Goal: Task Accomplishment & Management: Use online tool/utility

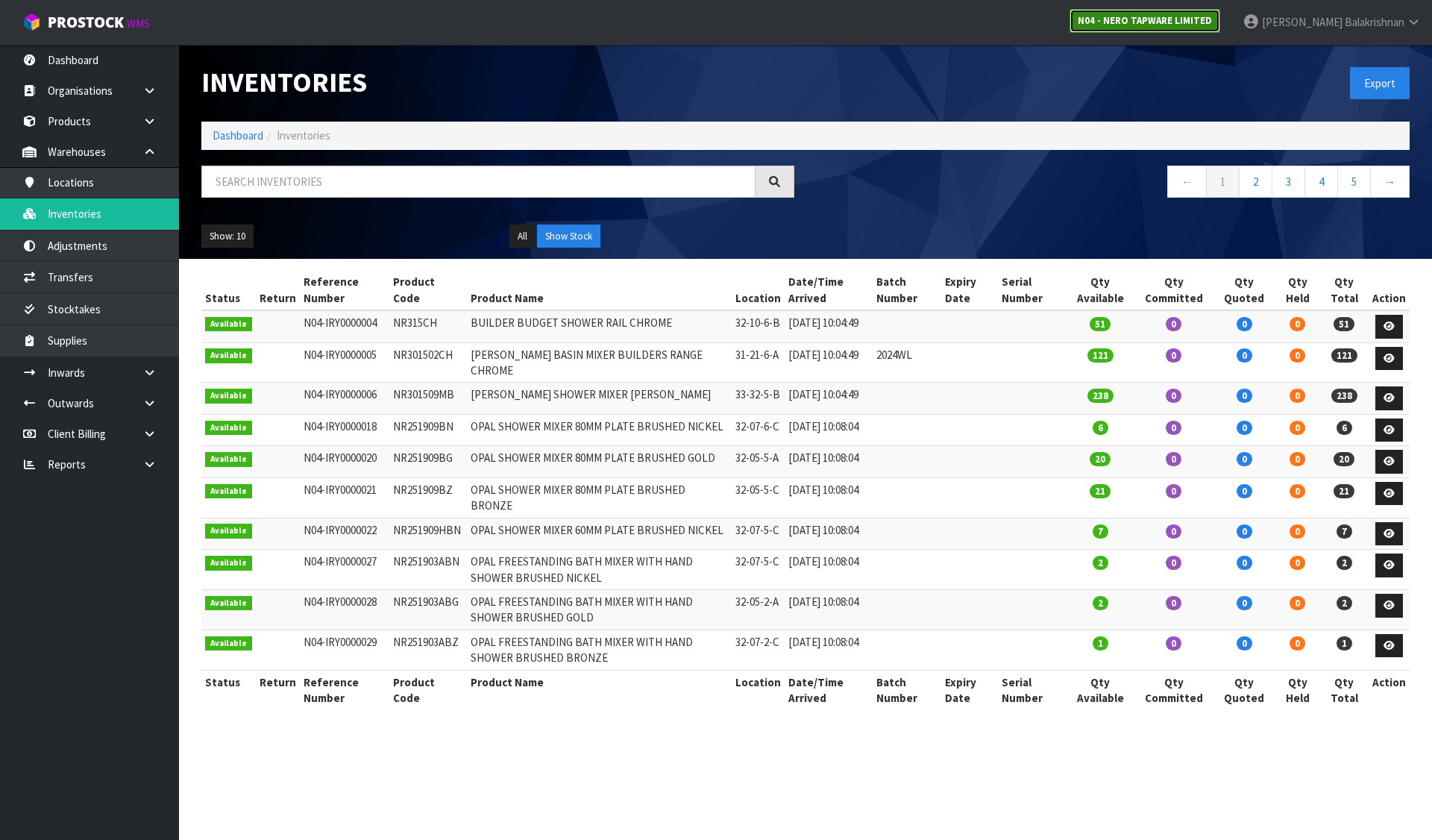
click at [1177, 18] on strong "N04 - NERO TAPWARE LIMITED" at bounding box center [1145, 20] width 134 height 13
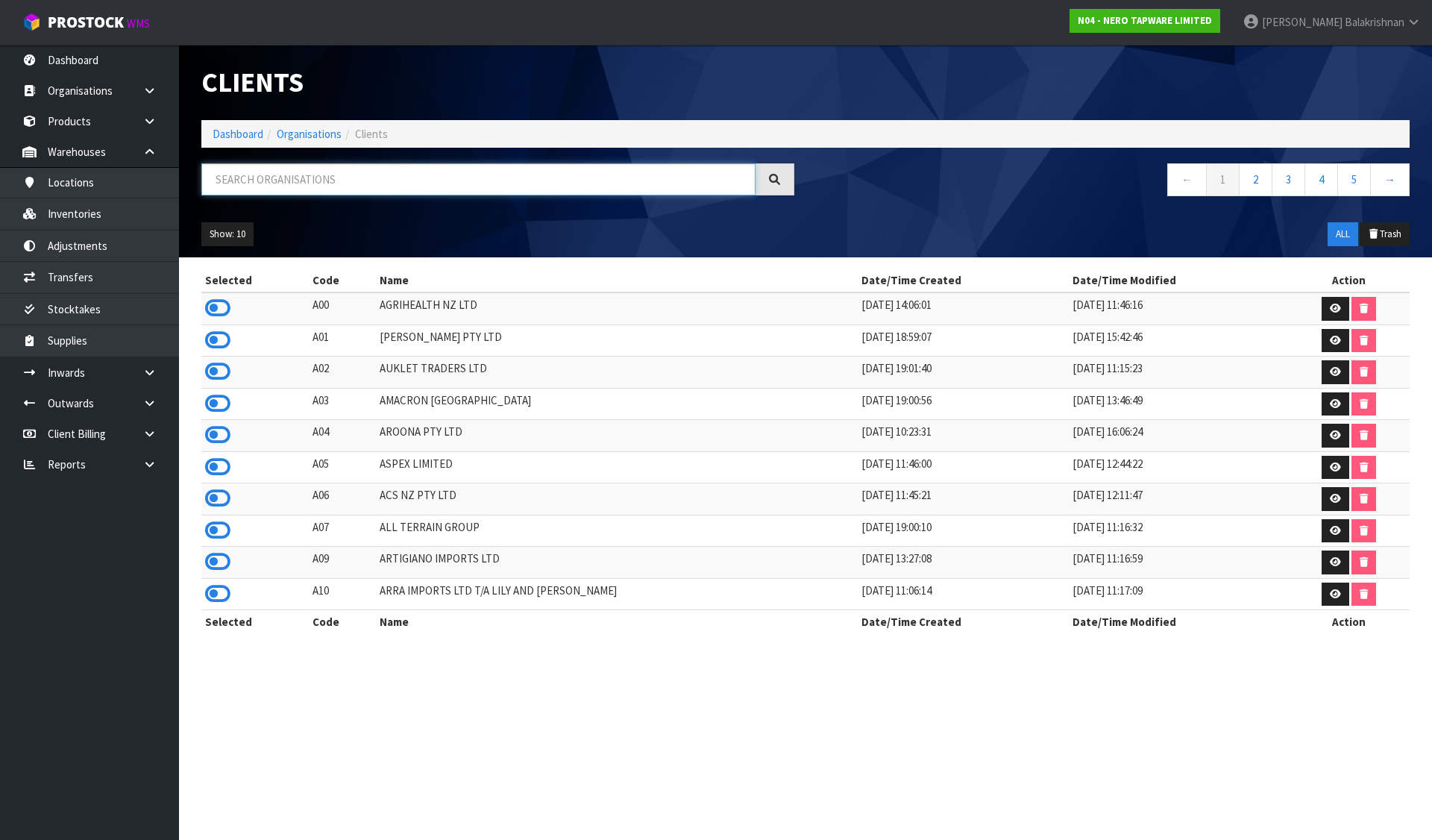
click at [485, 191] on input "text" at bounding box center [479, 179] width 555 height 32
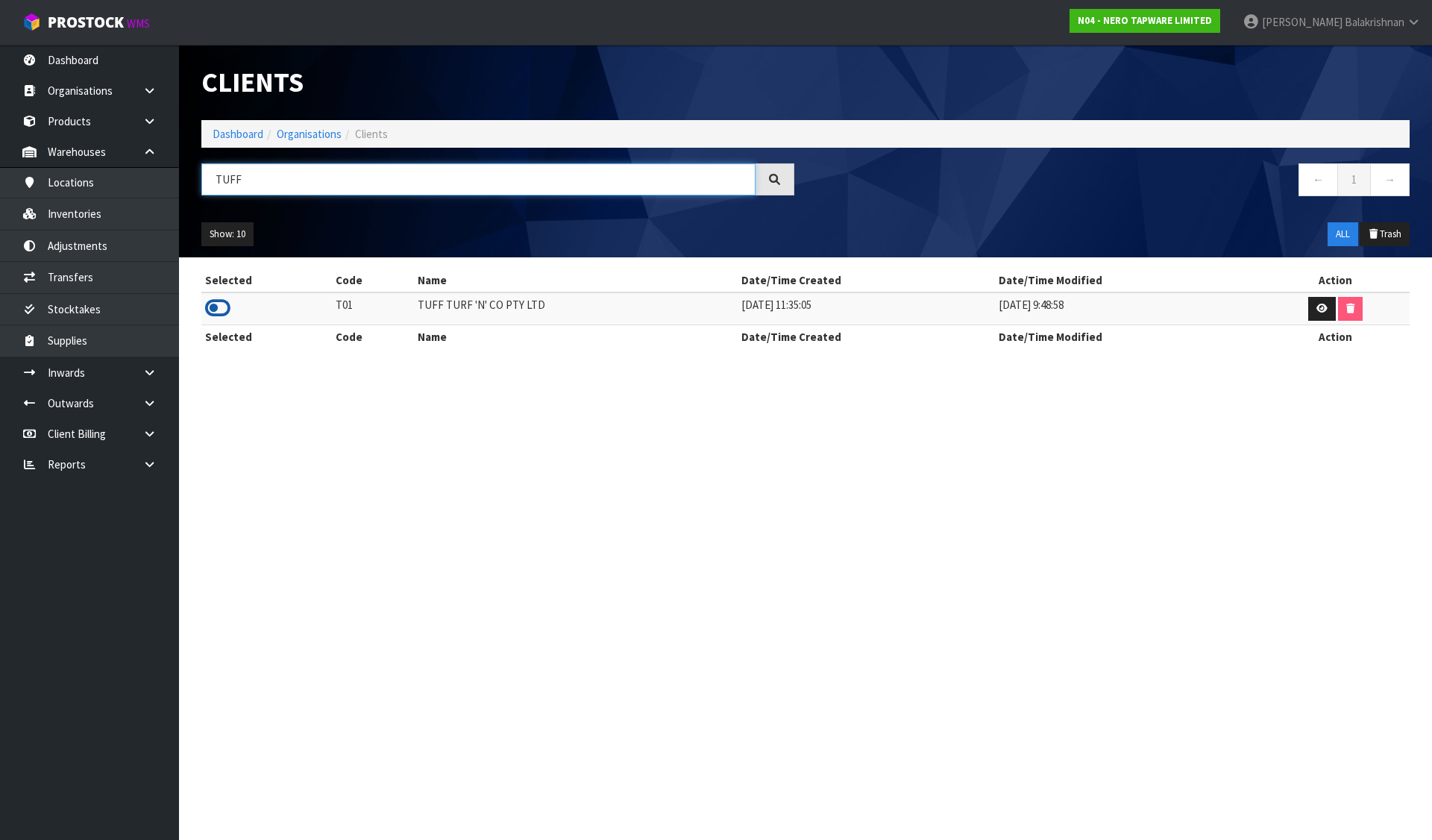
type input "TUFF"
click at [227, 304] on icon at bounding box center [217, 308] width 25 height 22
click at [99, 223] on link "Inventories" at bounding box center [89, 214] width 179 height 31
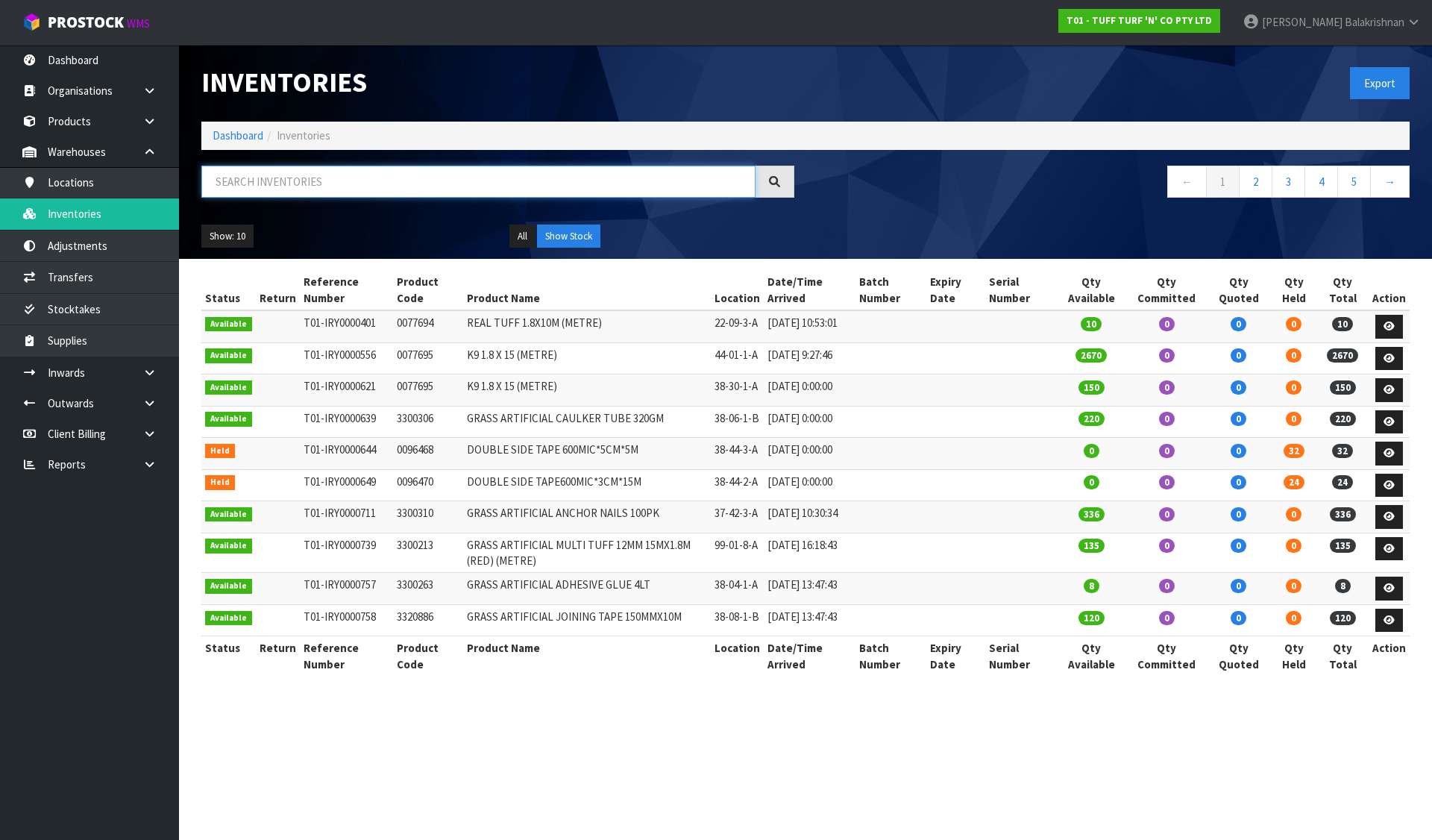
click at [376, 174] on input "text" at bounding box center [479, 182] width 555 height 32
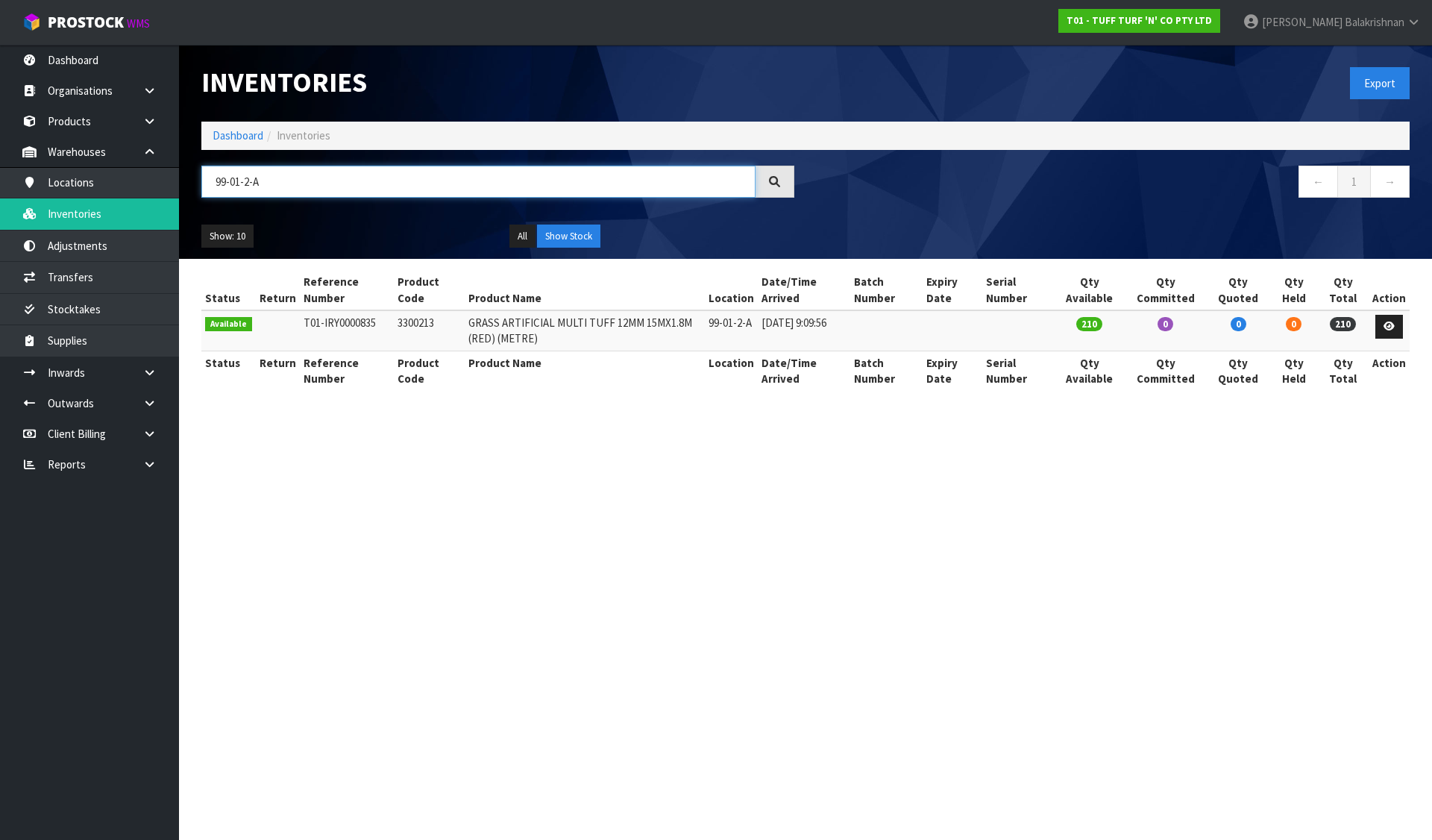
click at [278, 181] on input "99-01-2-A" at bounding box center [479, 182] width 555 height 32
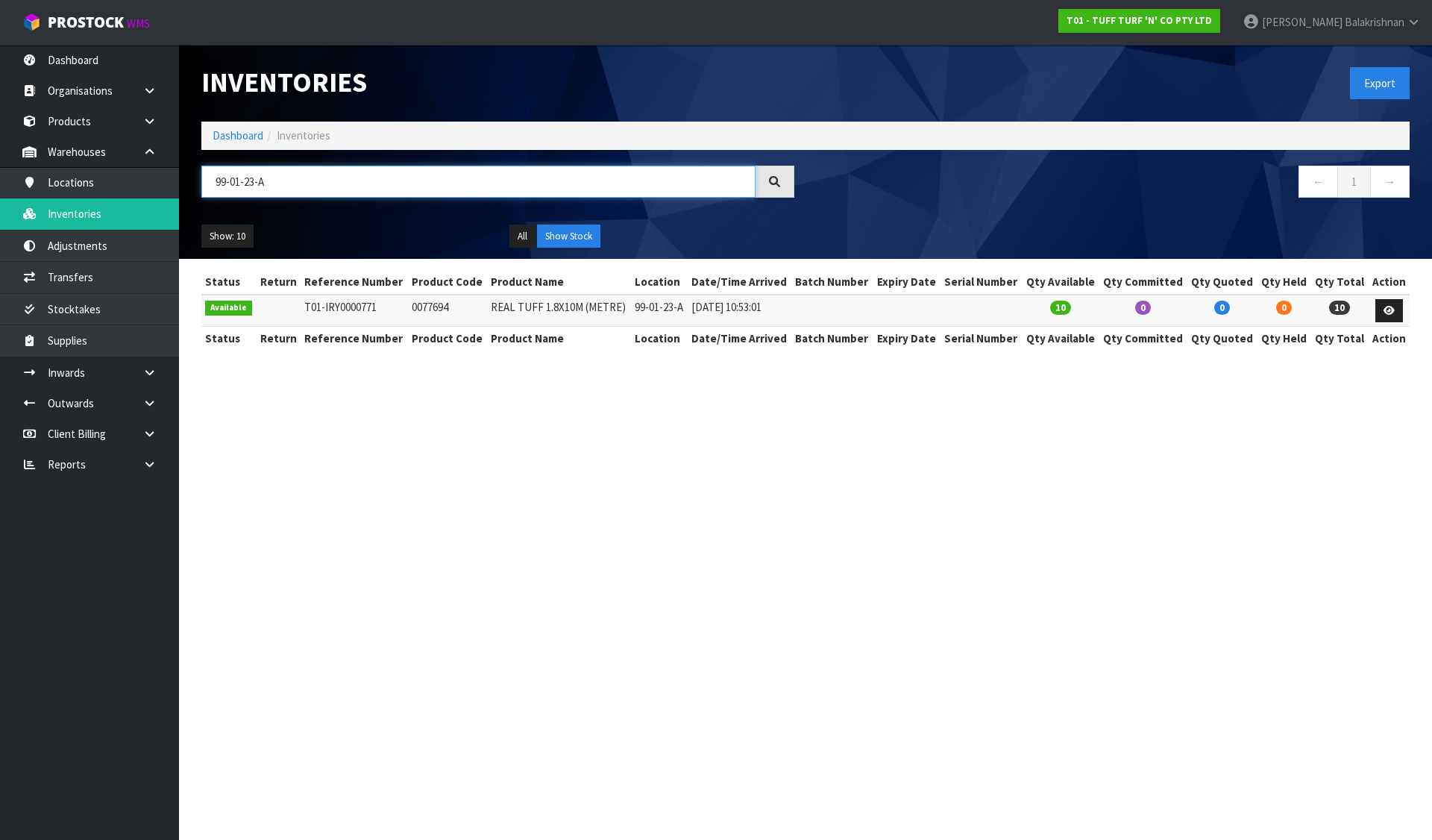
click at [284, 172] on input "99-01-23-A" at bounding box center [479, 182] width 555 height 32
click at [254, 182] on input "99-01-23-A" at bounding box center [479, 182] width 555 height 32
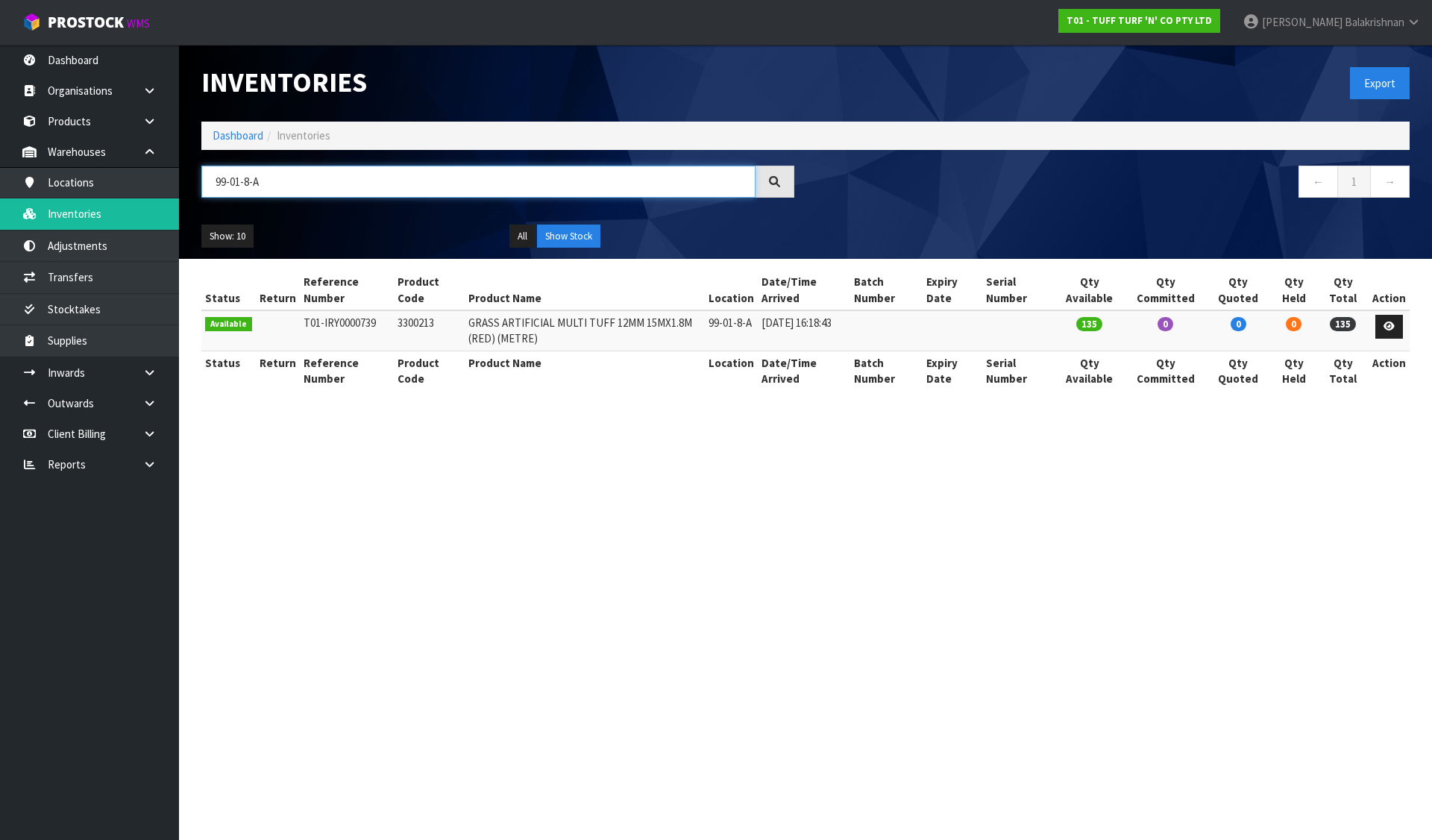
type input "99-01-8-A"
click at [420, 320] on td "3300213" at bounding box center [429, 331] width 71 height 40
click at [419, 320] on td "3300213" at bounding box center [429, 331] width 71 height 40
drag, startPoint x: 419, startPoint y: 320, endPoint x: 354, endPoint y: 410, distance: 111.0
click at [354, 409] on section "Status Return Reference Number Product Code Product Name Location Date/Time Arr…" at bounding box center [805, 338] width 1253 height 159
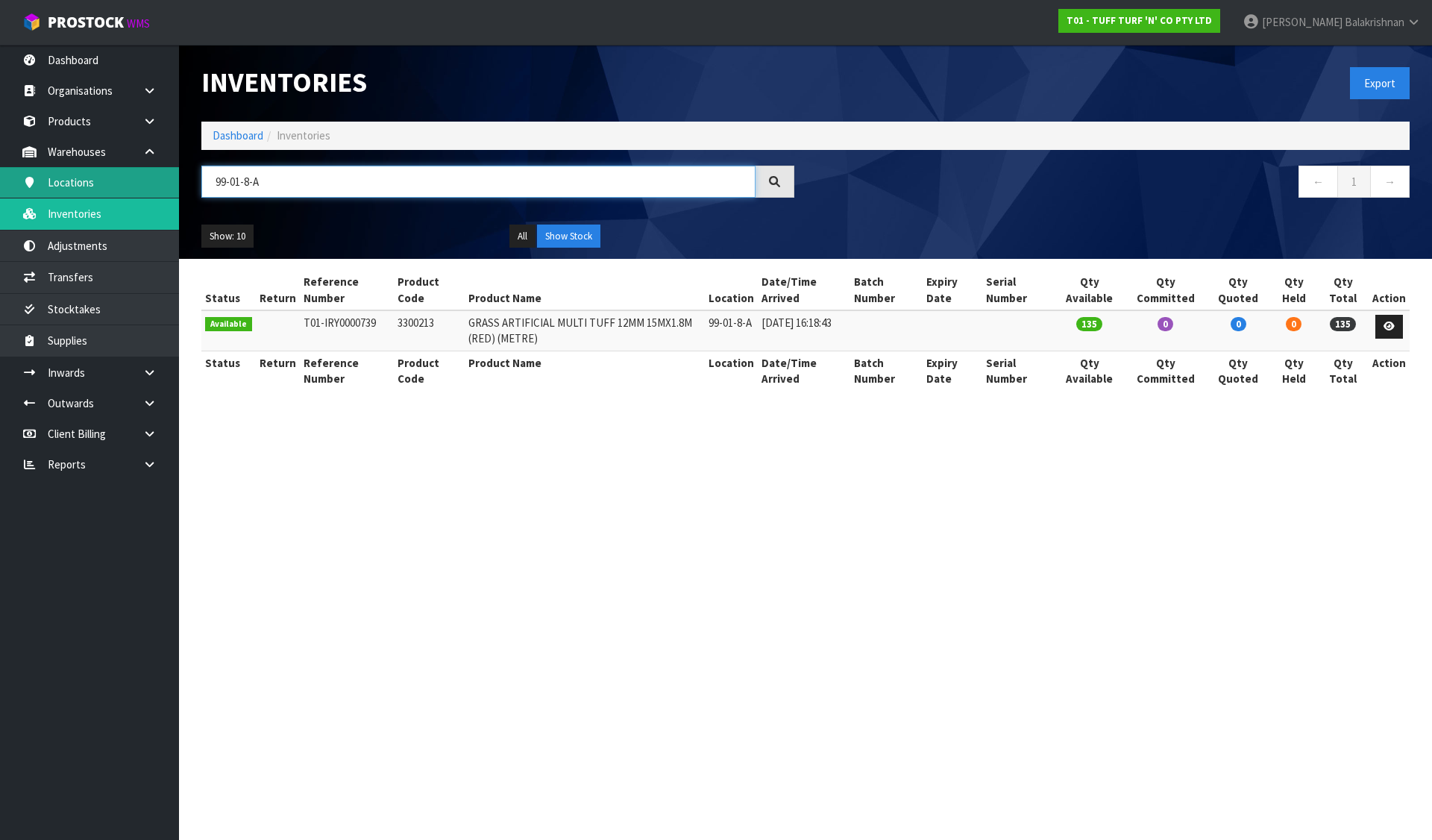
drag, startPoint x: 279, startPoint y: 190, endPoint x: 40, endPoint y: 172, distance: 239.7
click at [40, 172] on body "Toggle navigation ProStock WMS T01 - TUFF TURF 'N' CO PTY LTD [PERSON_NAME] Log…" at bounding box center [716, 420] width 1432 height 840
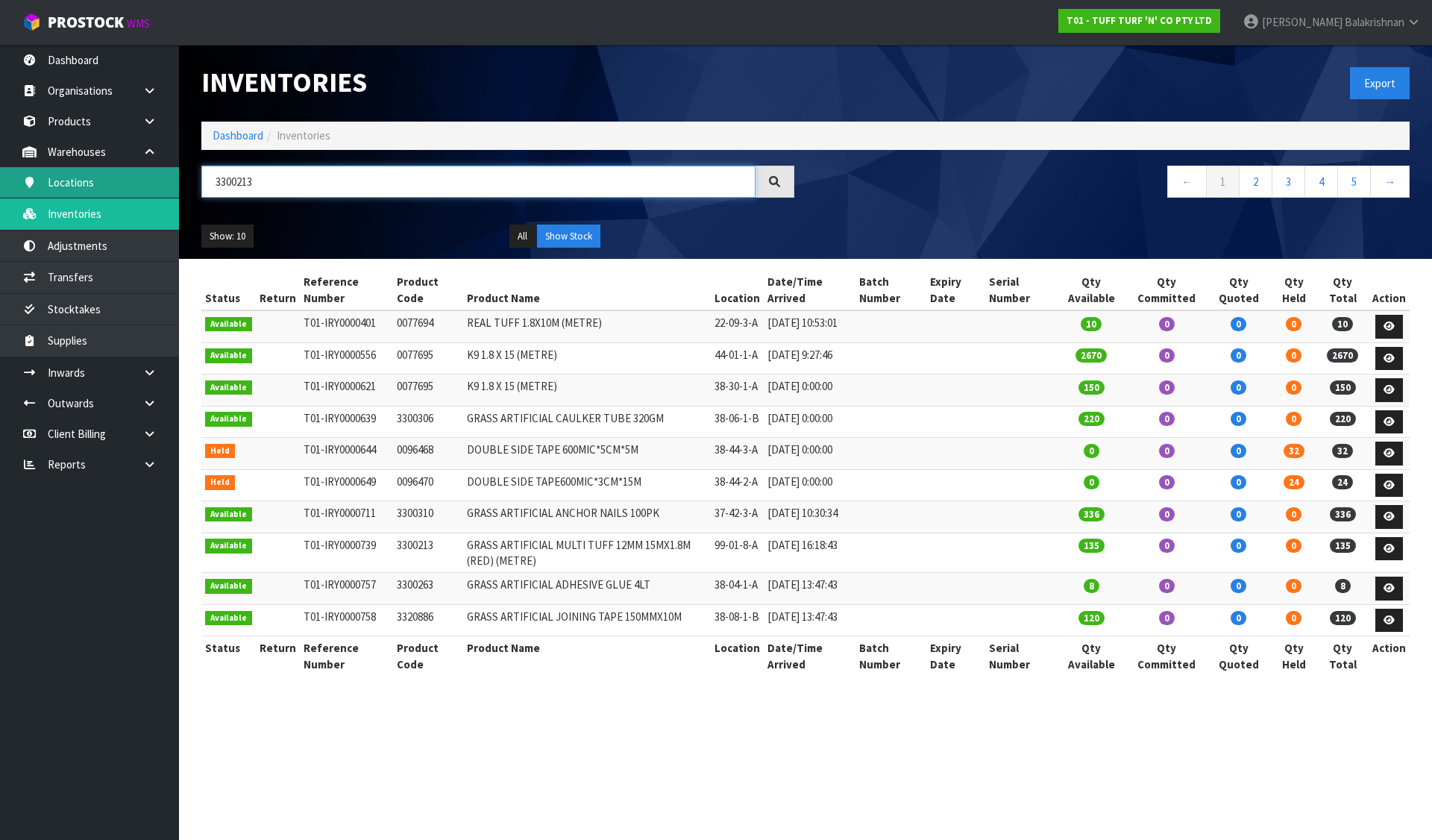
type input "3300213"
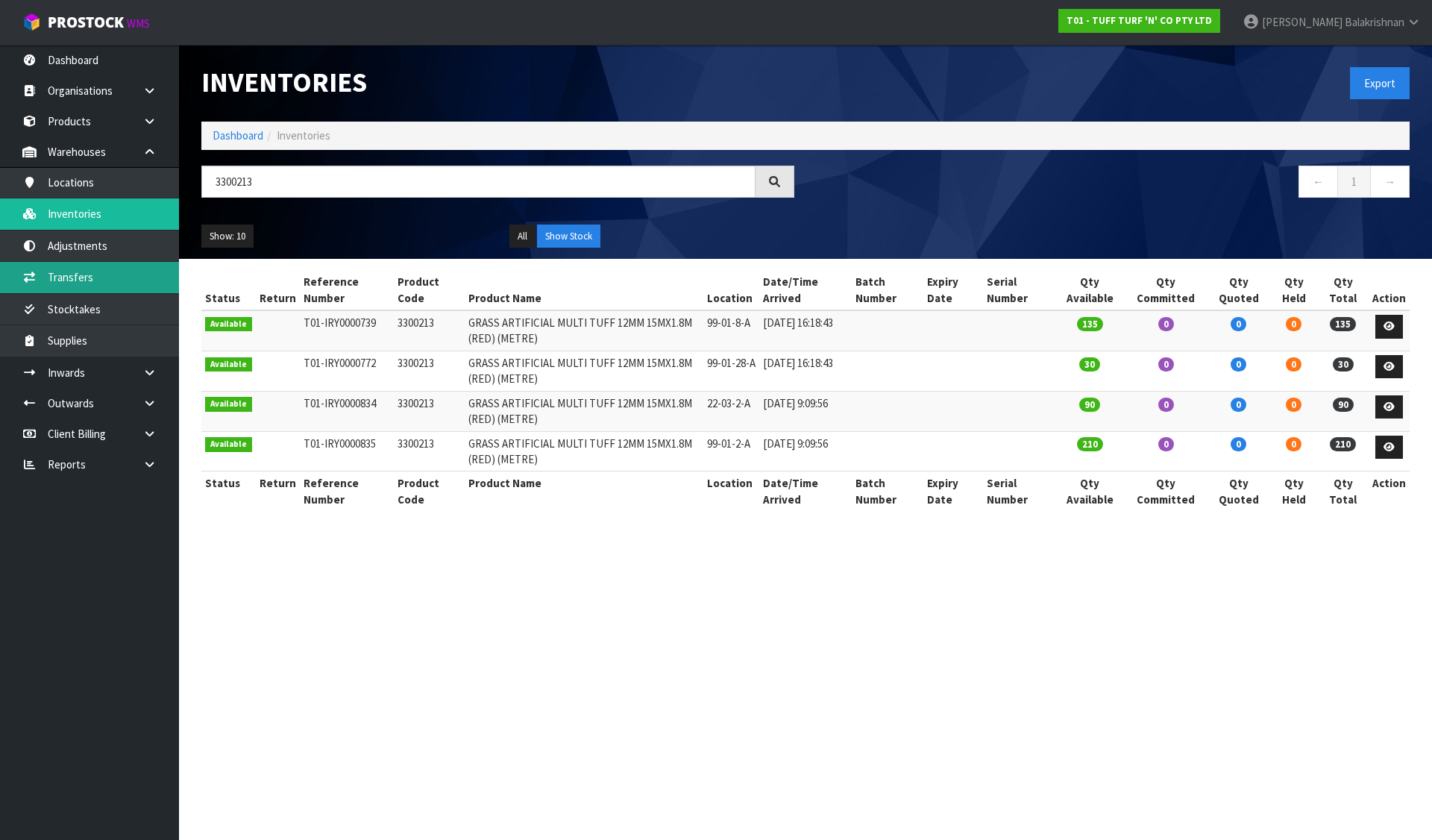
click at [86, 280] on link "Transfers" at bounding box center [89, 277] width 179 height 31
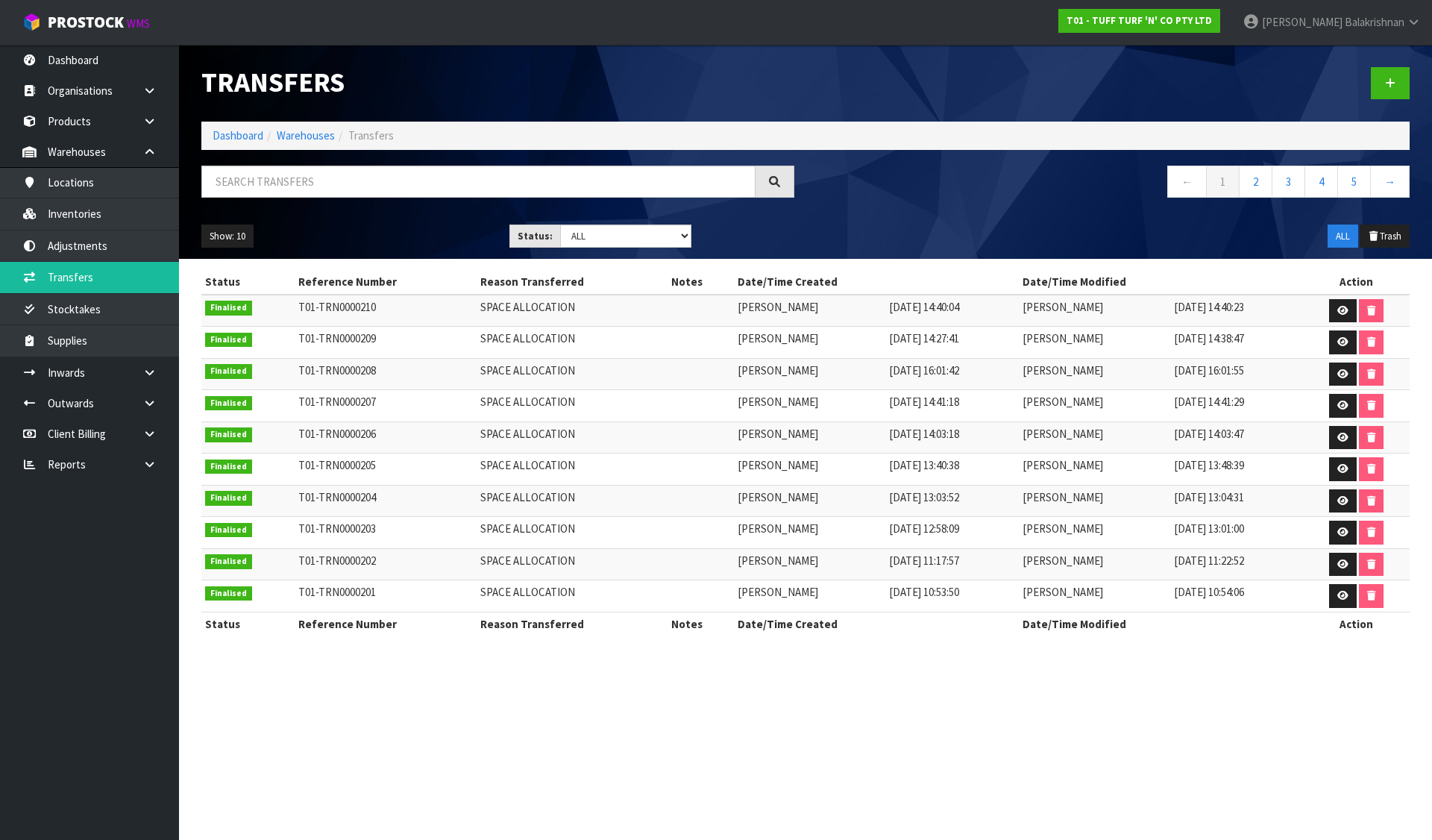
click at [1368, 90] on div at bounding box center [1113, 83] width 616 height 77
click at [1370, 89] on div at bounding box center [1113, 83] width 616 height 77
click at [1377, 84] on link at bounding box center [1390, 83] width 39 height 32
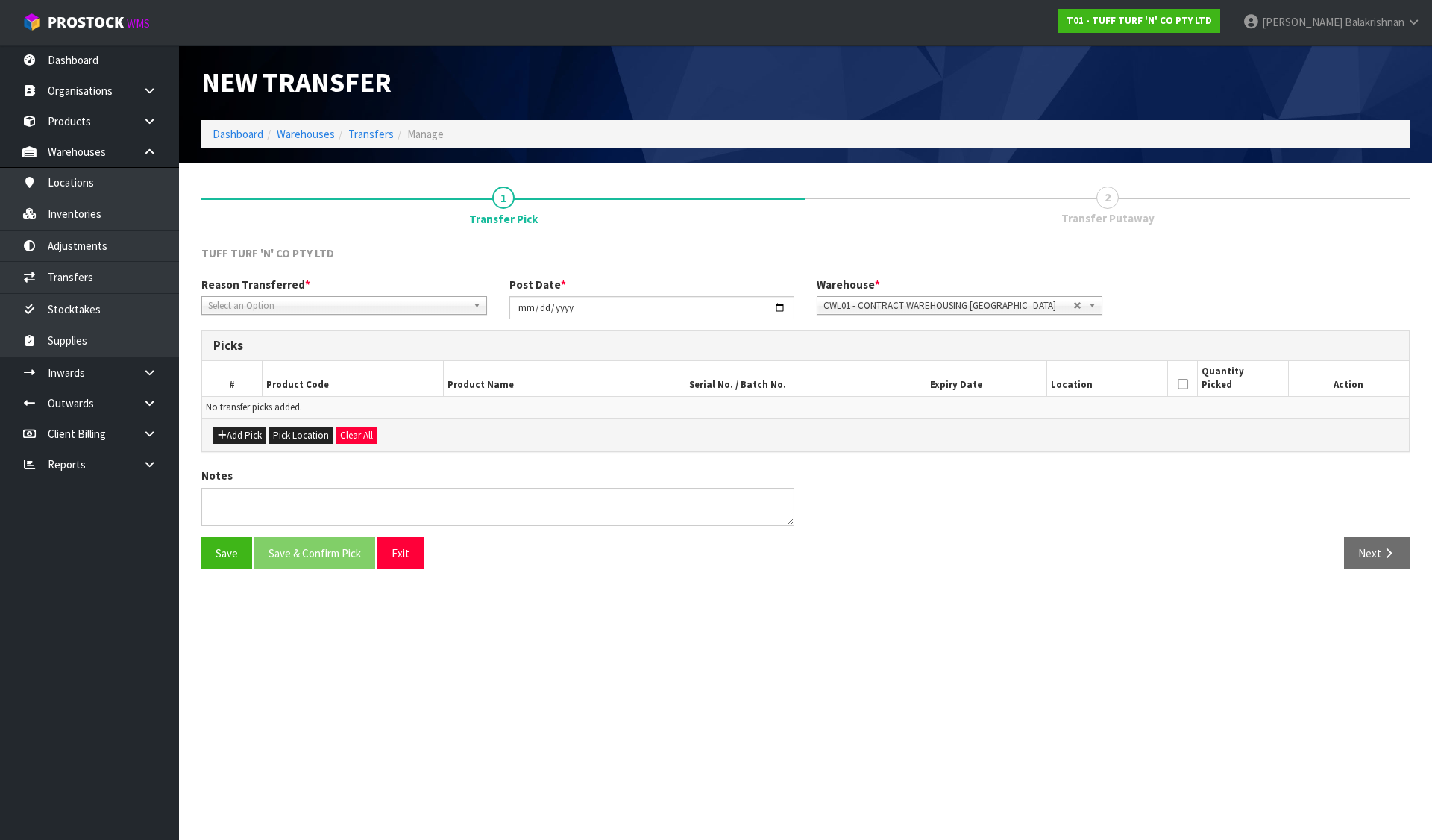
click at [312, 299] on span "Select an Option" at bounding box center [337, 306] width 259 height 18
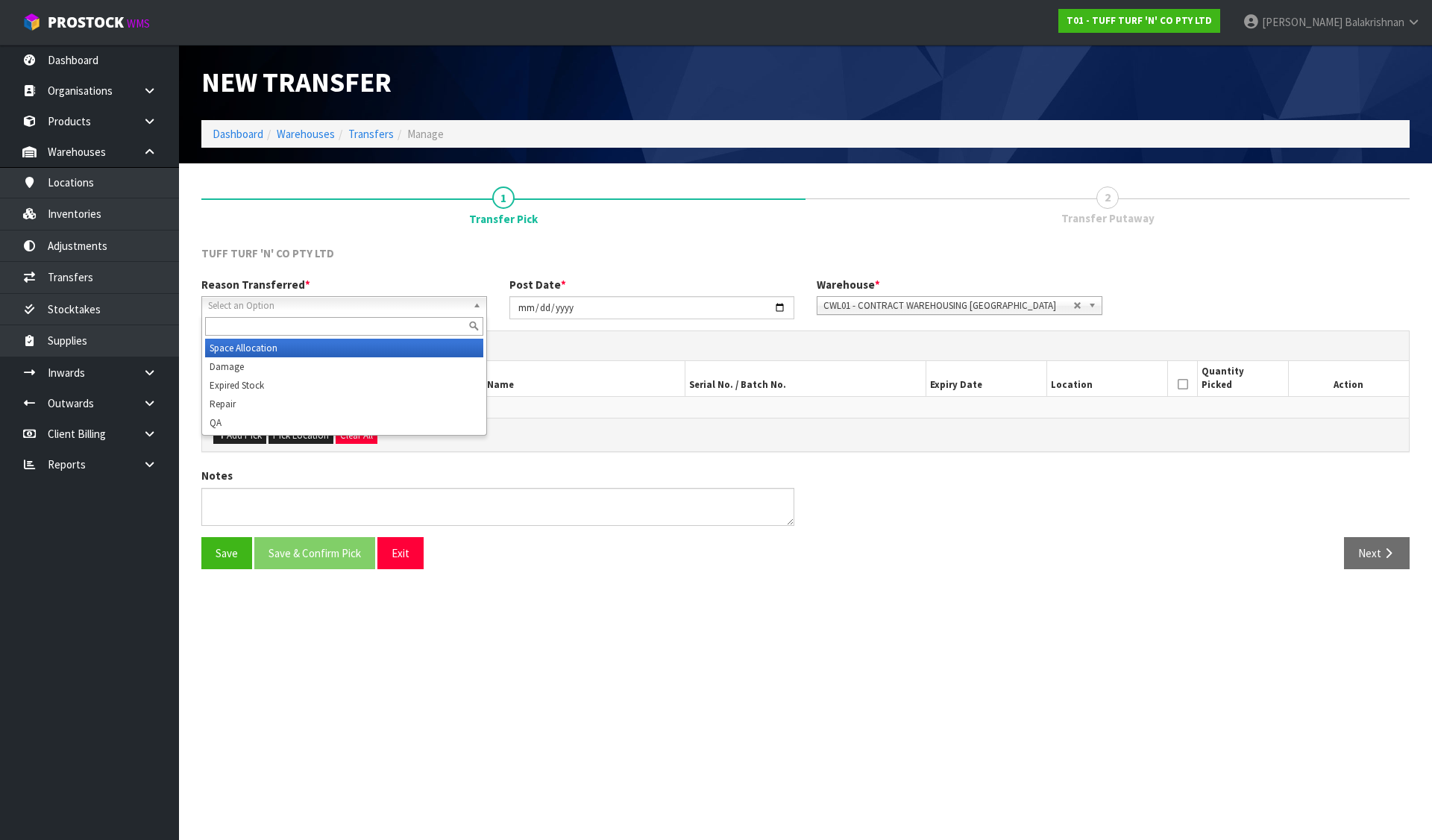
click at [292, 345] on li "Space Allocation" at bounding box center [344, 348] width 278 height 19
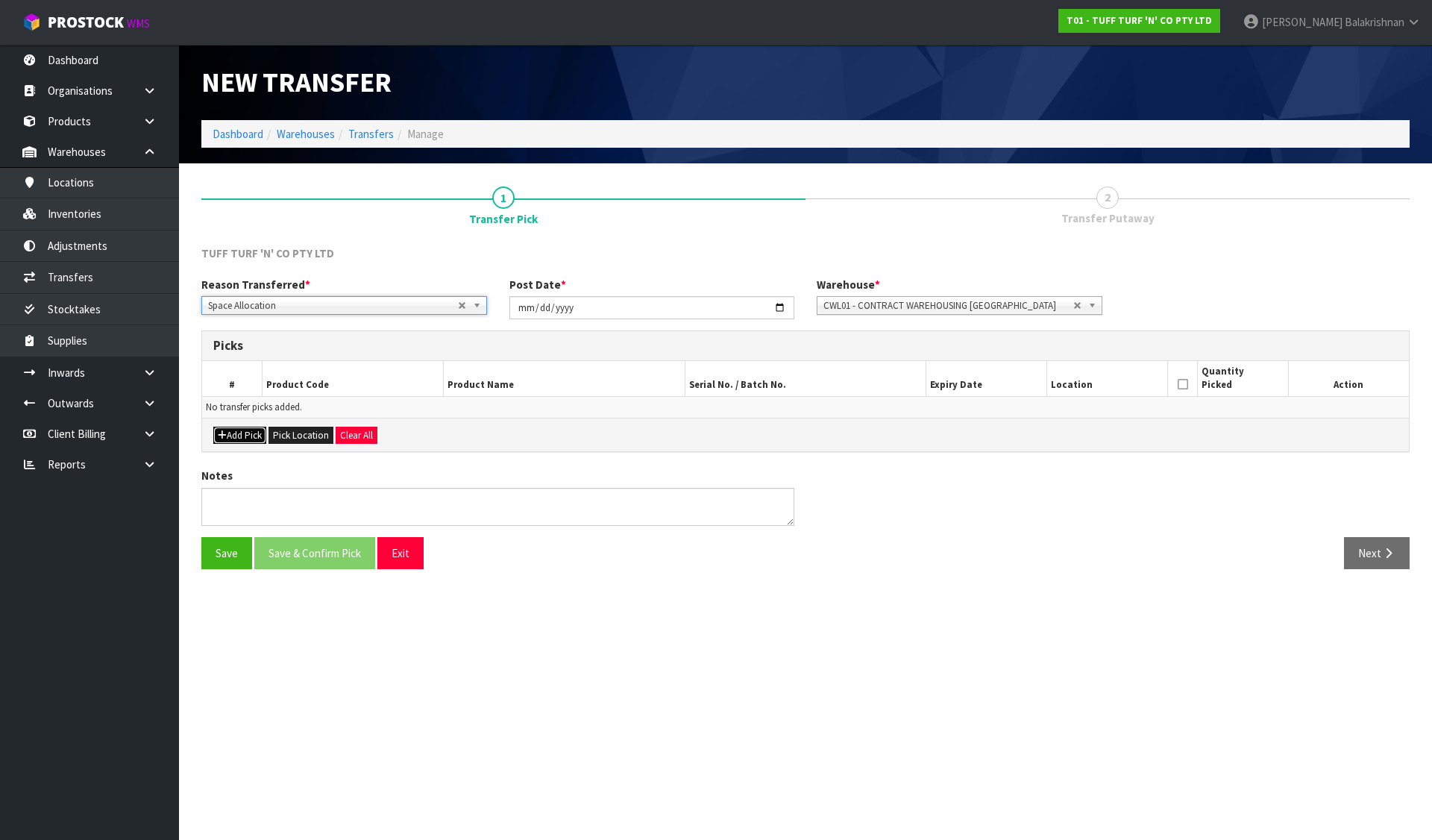
click at [246, 433] on button "Add Pick" at bounding box center [239, 435] width 53 height 18
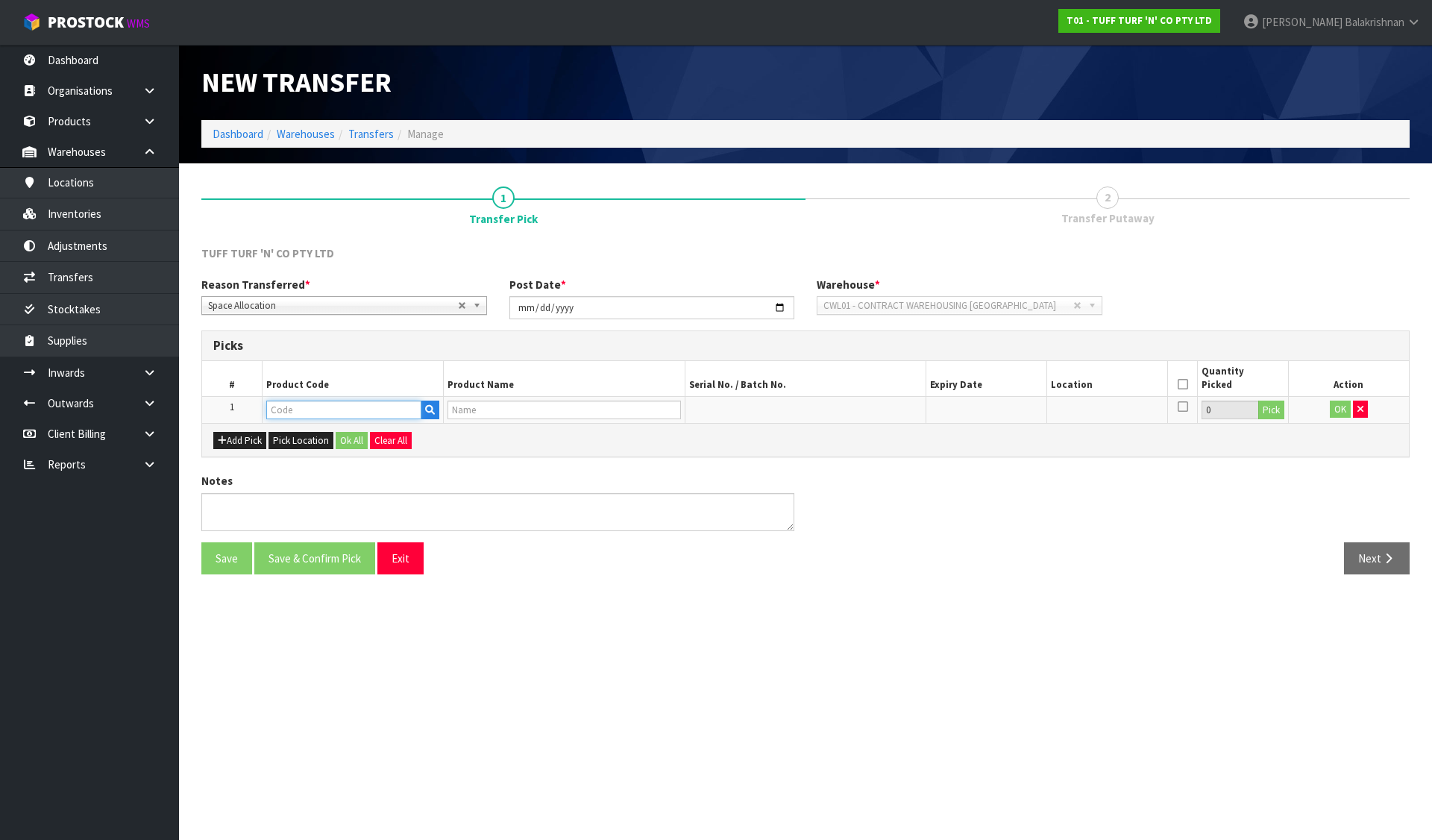
click at [299, 413] on input "text" at bounding box center [344, 410] width 155 height 19
type input "0077694"
type input "REAL TUFF 1.8X10M (METRE)"
type input "0077694"
click at [1282, 418] on button "Pick" at bounding box center [1271, 410] width 26 height 19
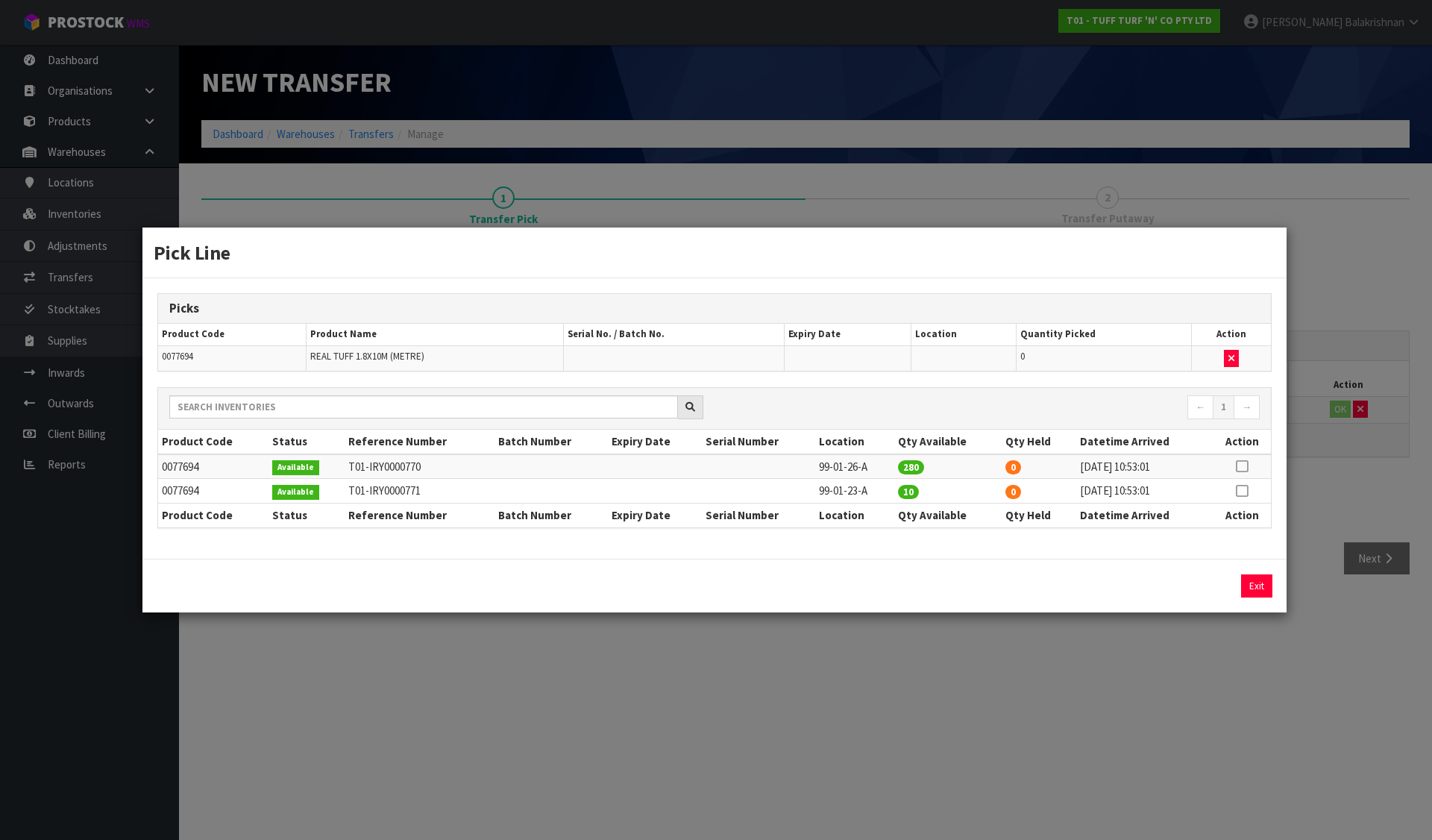
click at [1243, 490] on icon at bounding box center [1242, 490] width 12 height 1
click at [1211, 582] on button "Assign Pick" at bounding box center [1205, 585] width 61 height 23
type input "10"
drag, startPoint x: 857, startPoint y: 464, endPoint x: 777, endPoint y: 469, distance: 80.2
click at [777, 469] on tr "0077694 Available T01-IRY0000770 99-01-26-A 280 0 [DATE] 10:53:01" at bounding box center [715, 466] width 1113 height 25
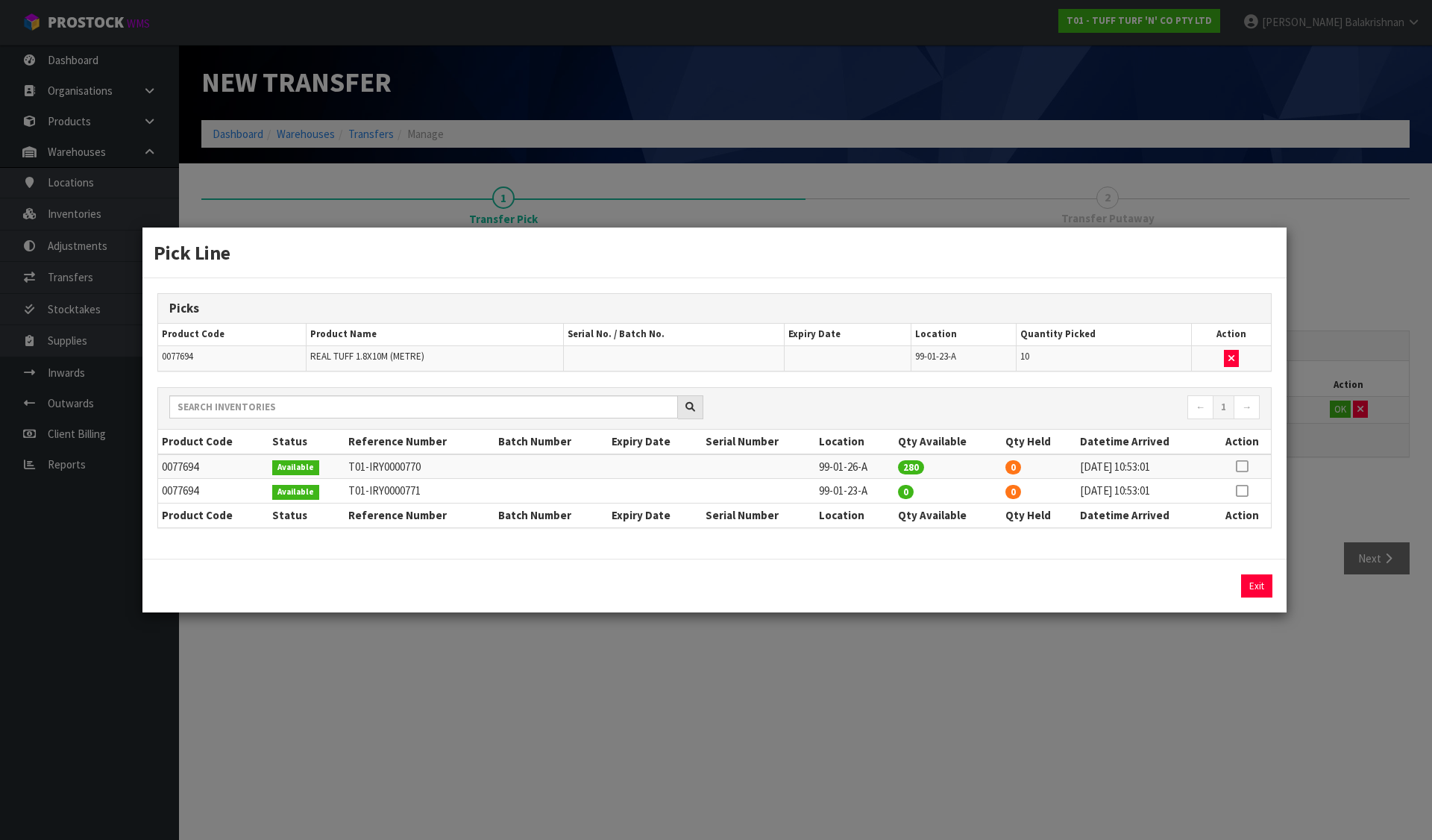
copy tr "99-01-26-A"
click at [1257, 589] on button "Exit" at bounding box center [1256, 585] width 31 height 23
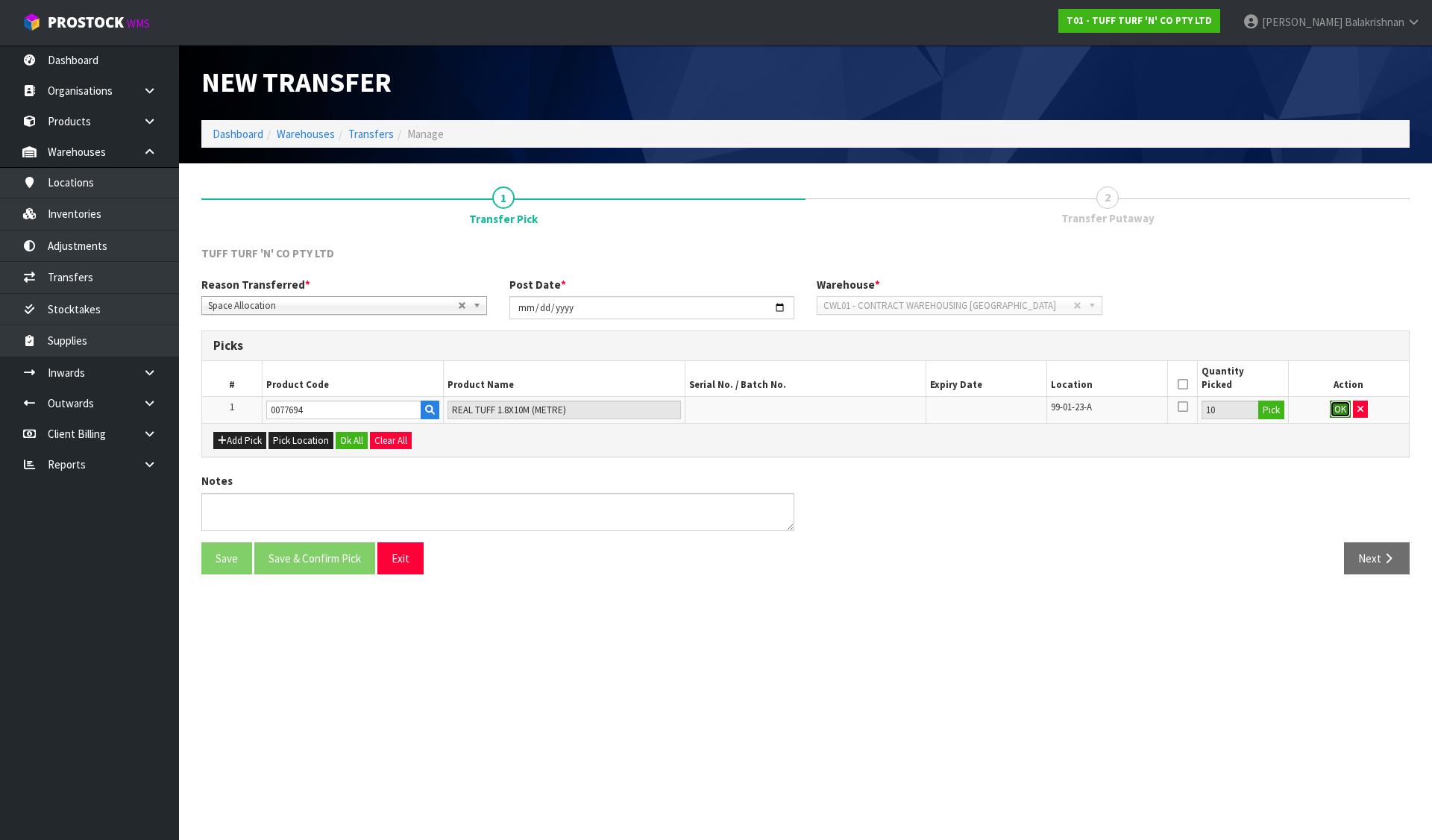
click at [1334, 412] on button "OK" at bounding box center [1340, 410] width 21 height 18
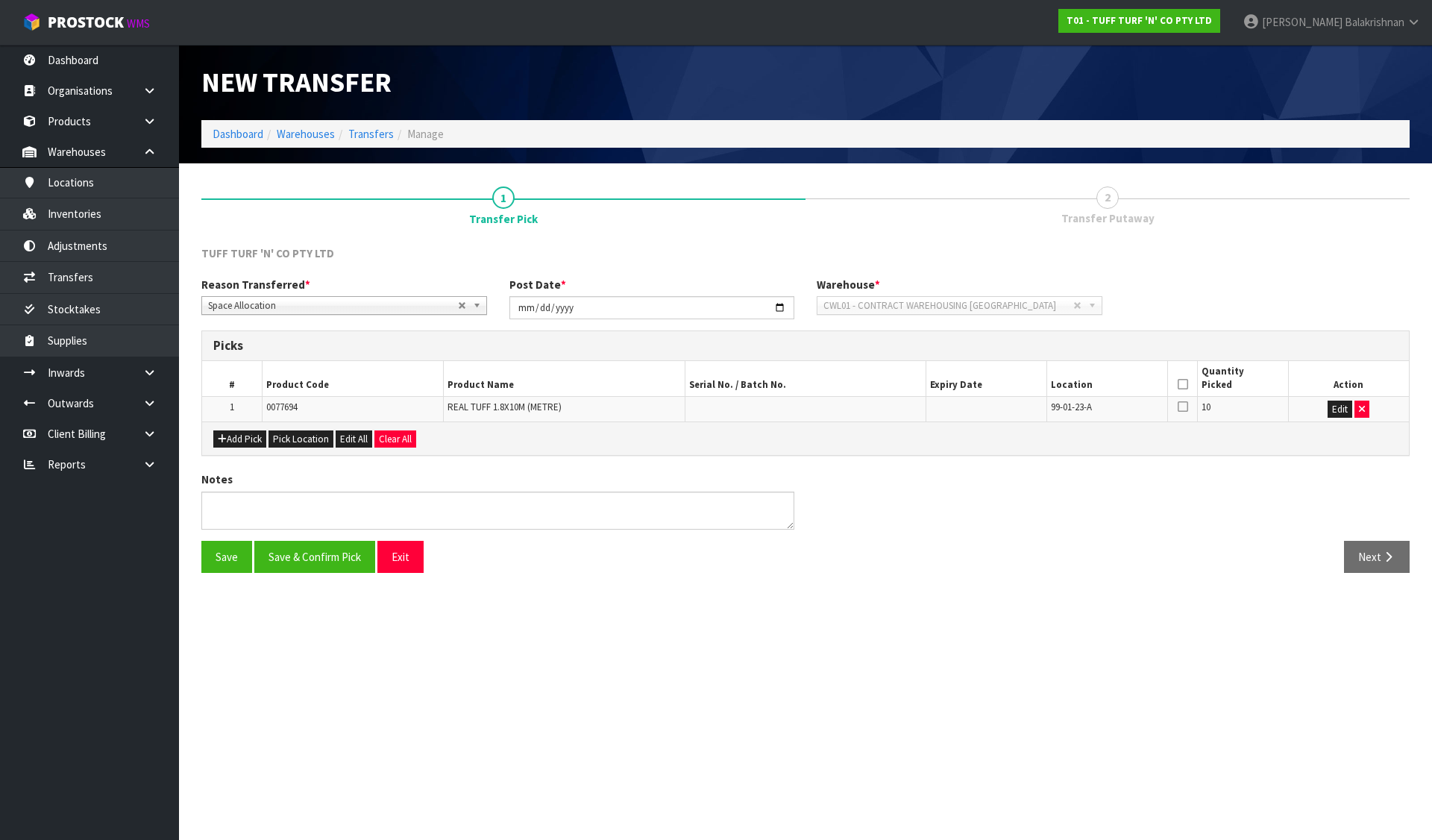
click at [1184, 385] on icon at bounding box center [1183, 384] width 10 height 1
click at [322, 554] on button "Save & Confirm Pick" at bounding box center [315, 556] width 121 height 32
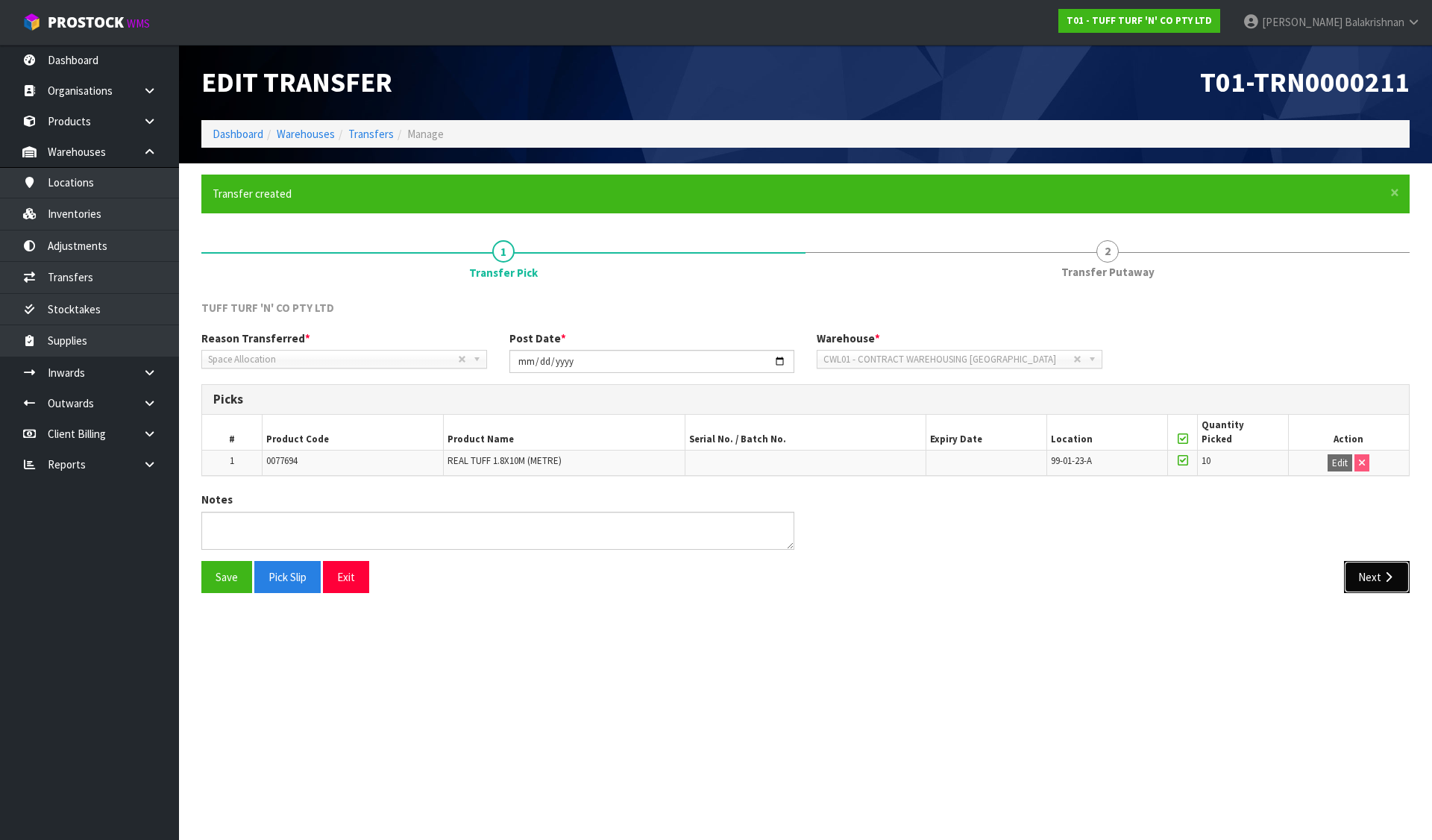
click at [1397, 579] on button "Next" at bounding box center [1377, 576] width 66 height 32
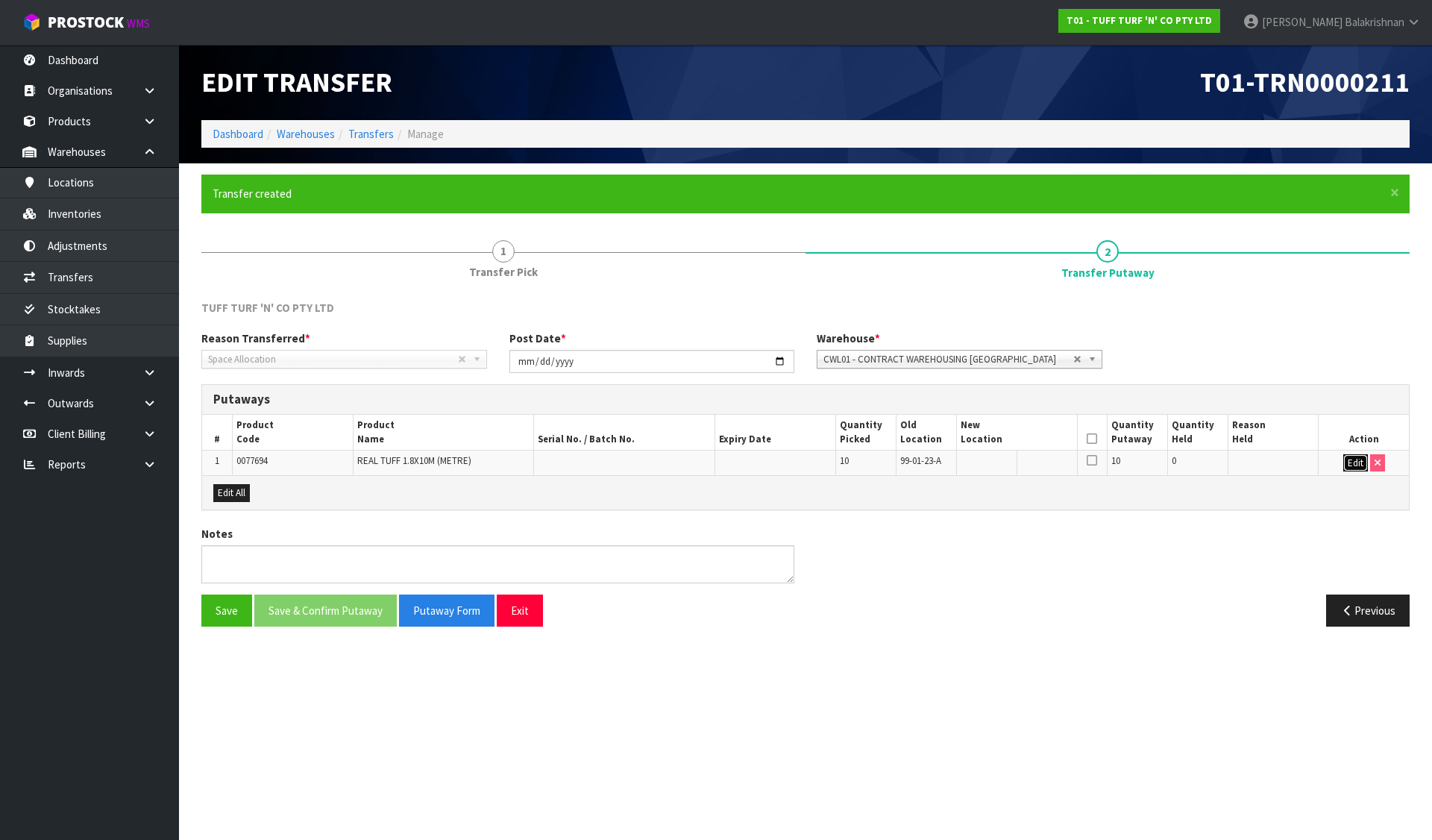
click at [1358, 463] on button "Edit" at bounding box center [1355, 463] width 25 height 18
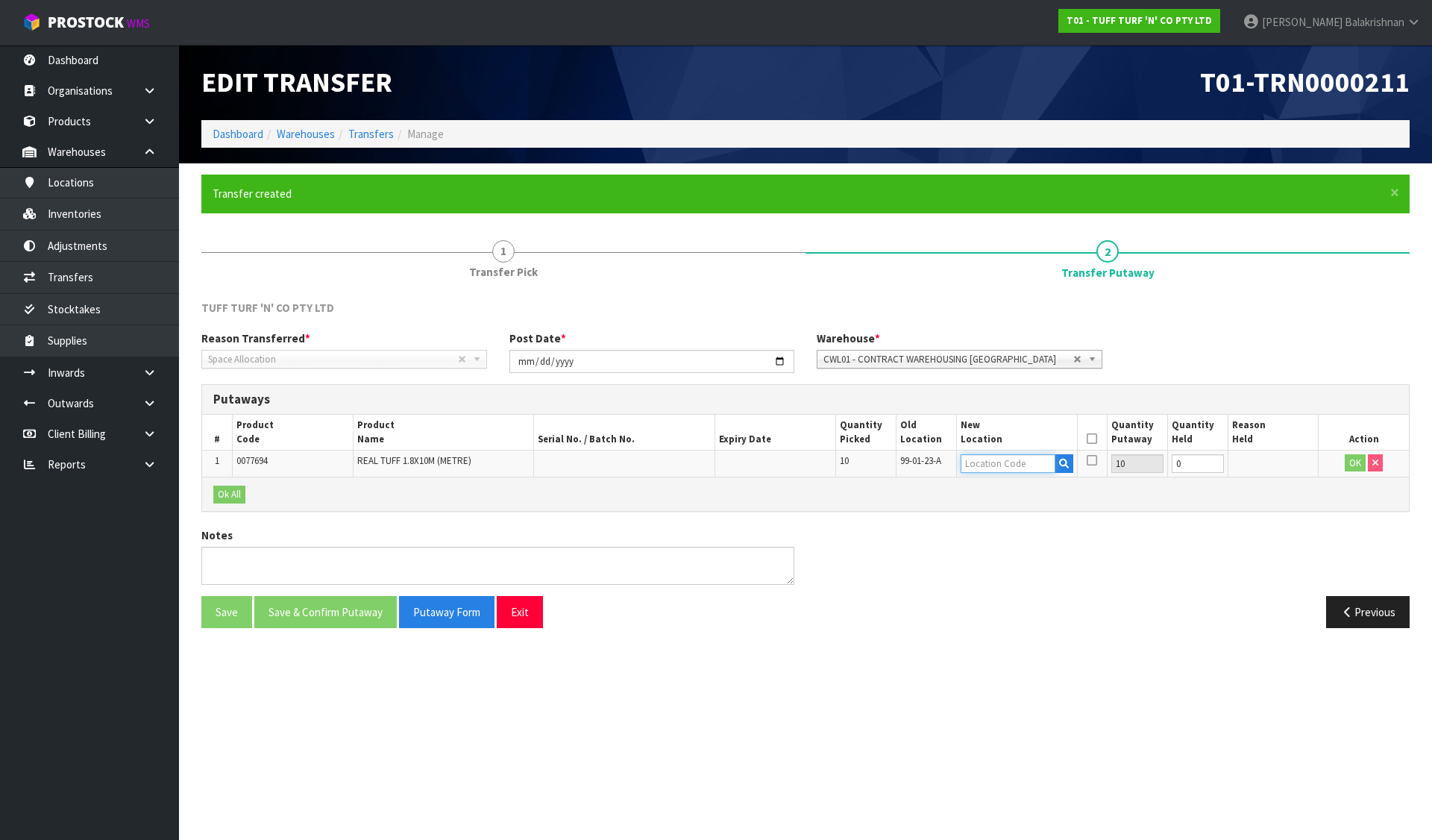
click at [1033, 456] on input "text" at bounding box center [1007, 463] width 95 height 19
paste input "99-01-26-A"
type input "99-01-26-A"
click at [1352, 460] on button "OK" at bounding box center [1355, 463] width 21 height 18
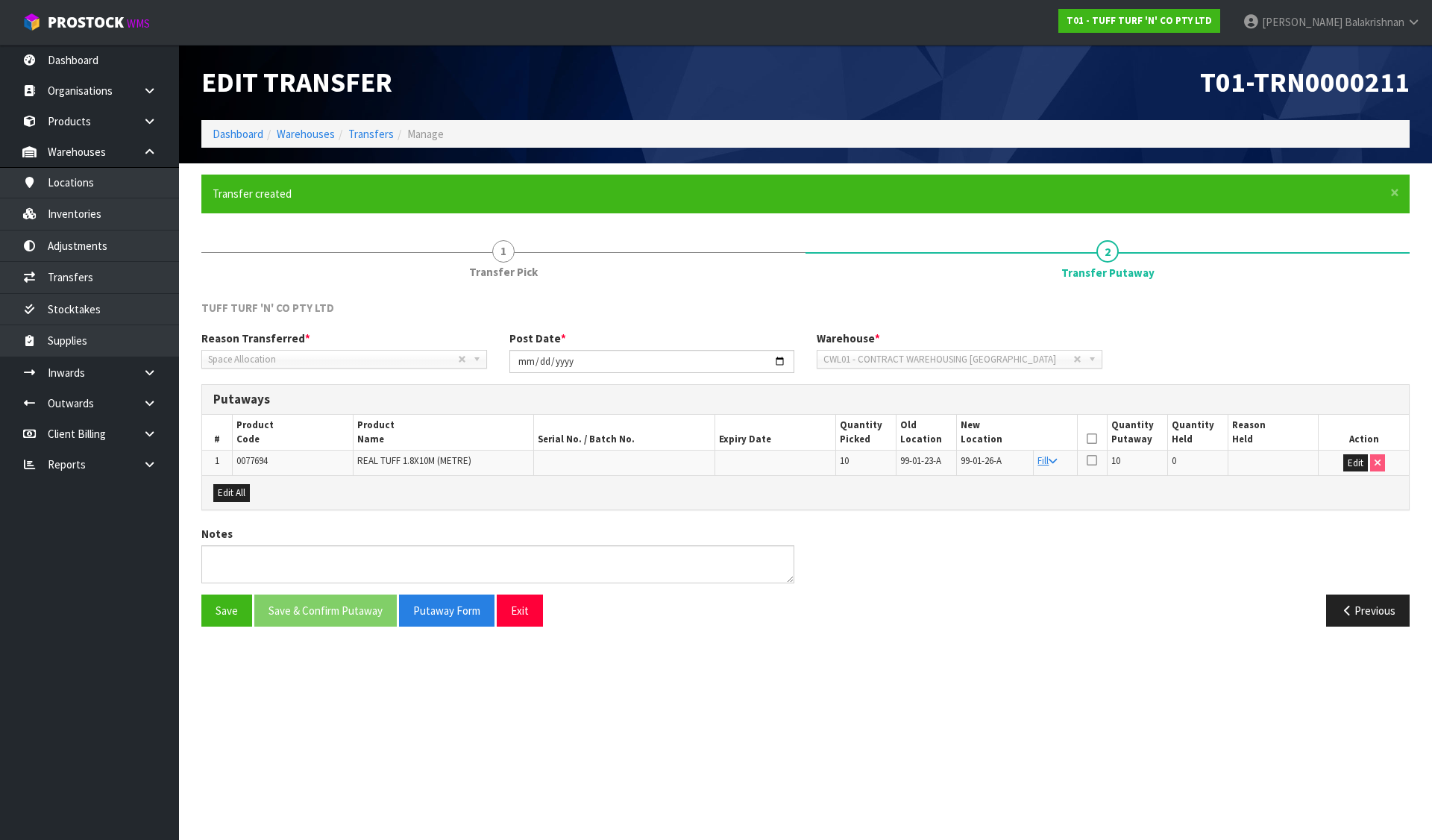
click at [1090, 439] on icon at bounding box center [1092, 438] width 10 height 1
click at [356, 617] on button "Save & Confirm Putaway" at bounding box center [326, 610] width 143 height 32
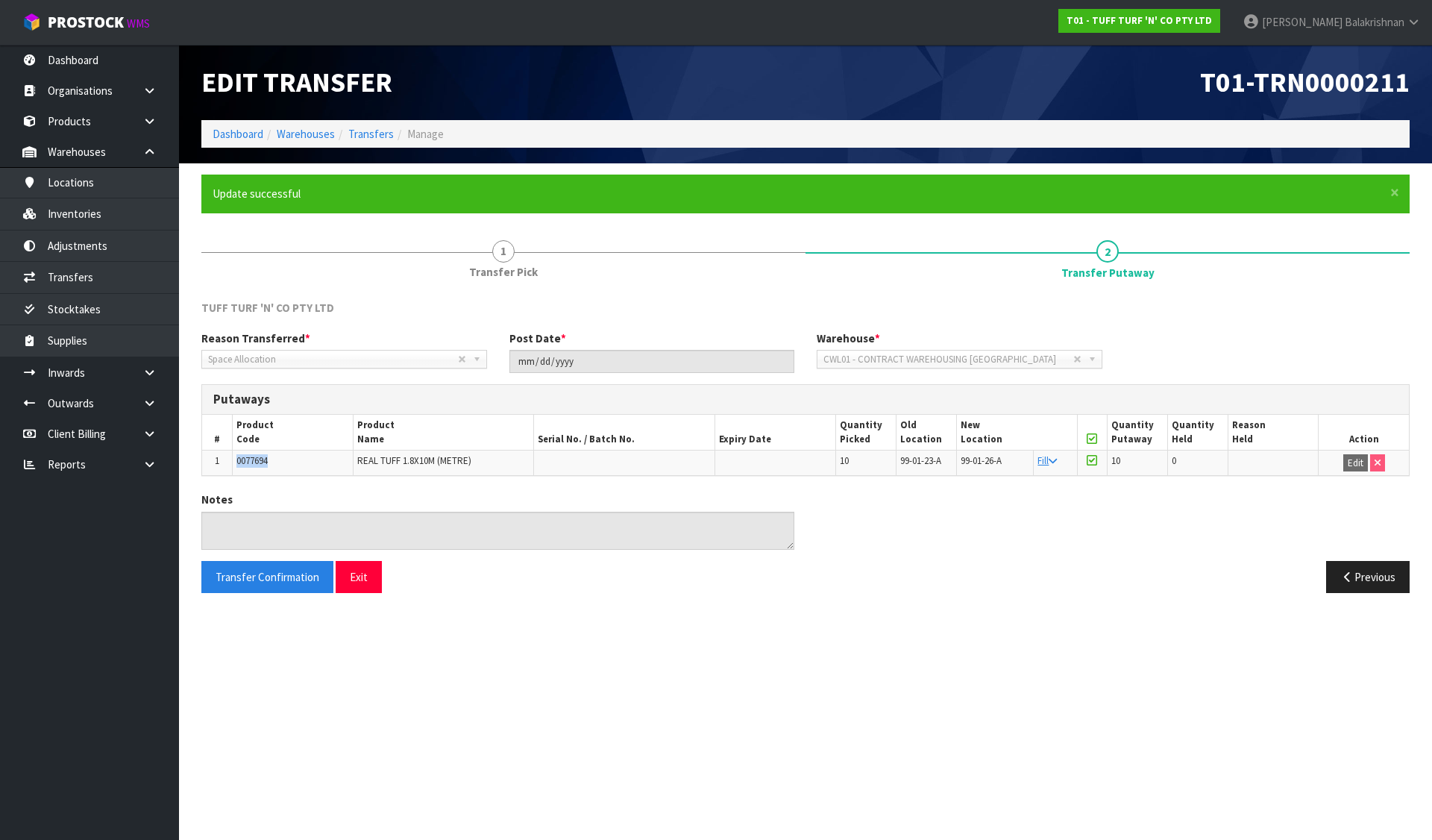
drag, startPoint x: 283, startPoint y: 462, endPoint x: 238, endPoint y: 463, distance: 45.0
click at [238, 463] on td "0077694" at bounding box center [292, 461] width 121 height 25
copy span "0077694"
click at [104, 216] on link "Inventories" at bounding box center [89, 214] width 179 height 31
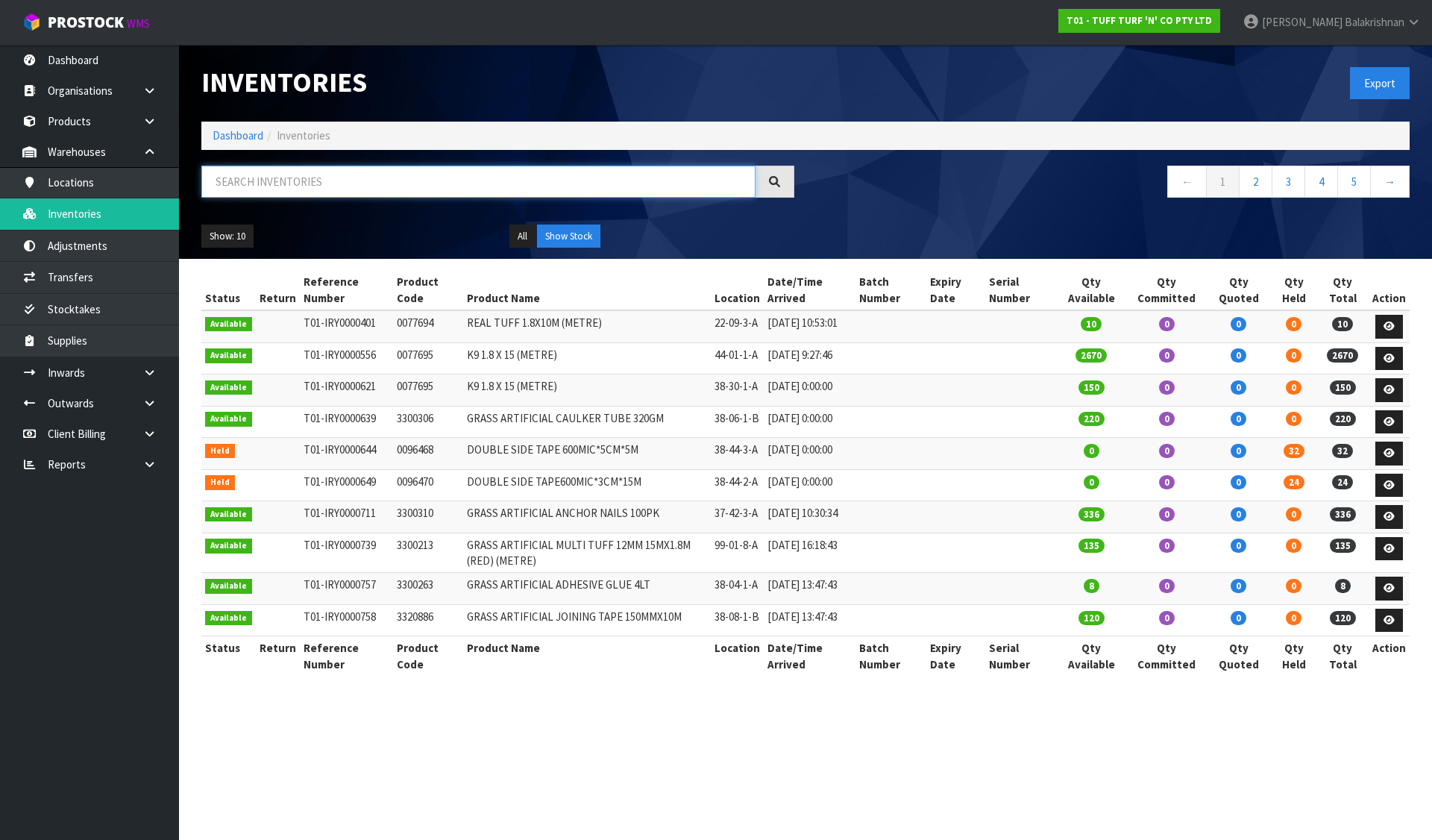
click at [258, 182] on input "text" at bounding box center [479, 182] width 555 height 32
type input "0077694"
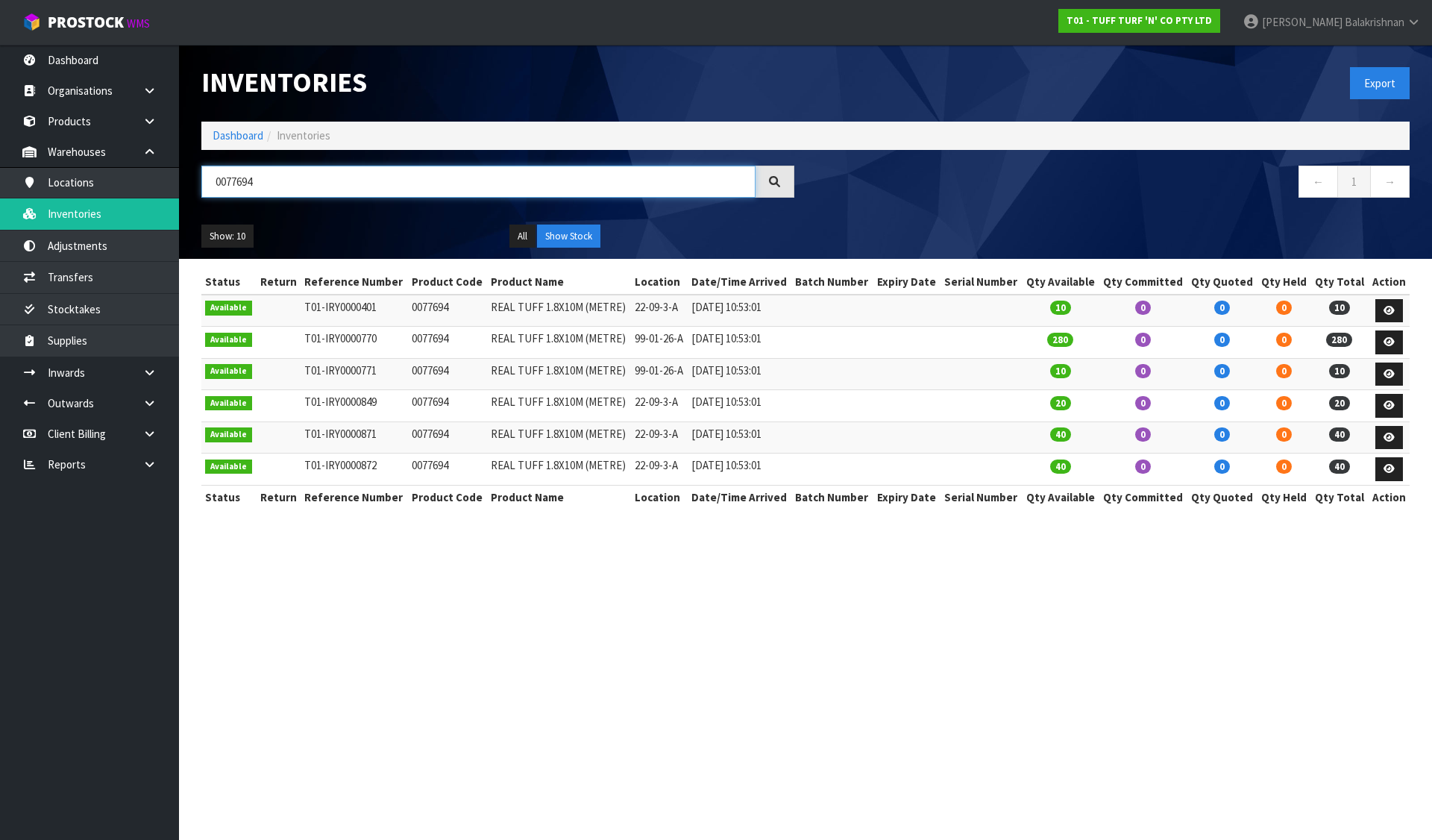
drag, startPoint x: 381, startPoint y: 193, endPoint x: 182, endPoint y: 186, distance: 199.1
click at [182, 186] on header "Inventories Export Dashboard Inventories 0077694 ← 1 → Show: 10 5 10 25 50 All …" at bounding box center [805, 152] width 1253 height 214
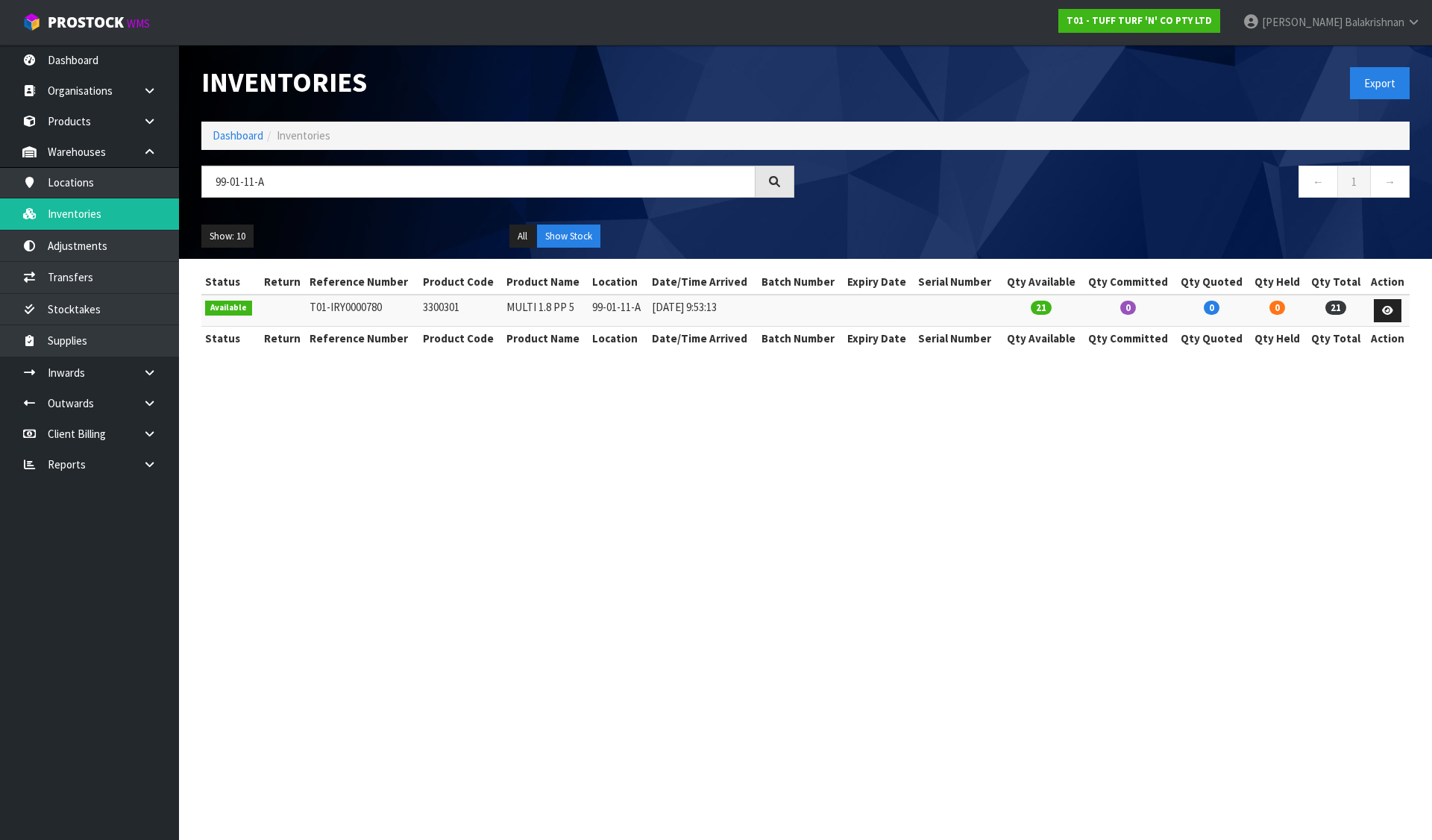
drag, startPoint x: 459, startPoint y: 306, endPoint x: 414, endPoint y: 310, distance: 45.2
click at [414, 310] on tr "Available T01-IRY0000780 3300301 MULTI 1.8 PP 5 99-01-11-A [DATE] 9:53:13 21 0 …" at bounding box center [805, 311] width 1208 height 32
copy tr "3300301"
drag, startPoint x: 304, startPoint y: 175, endPoint x: 43, endPoint y: 161, distance: 261.4
click at [43, 161] on body "Toggle navigation ProStock WMS T01 - TUFF TURF 'N' CO PTY LTD [PERSON_NAME] Log…" at bounding box center [716, 420] width 1432 height 840
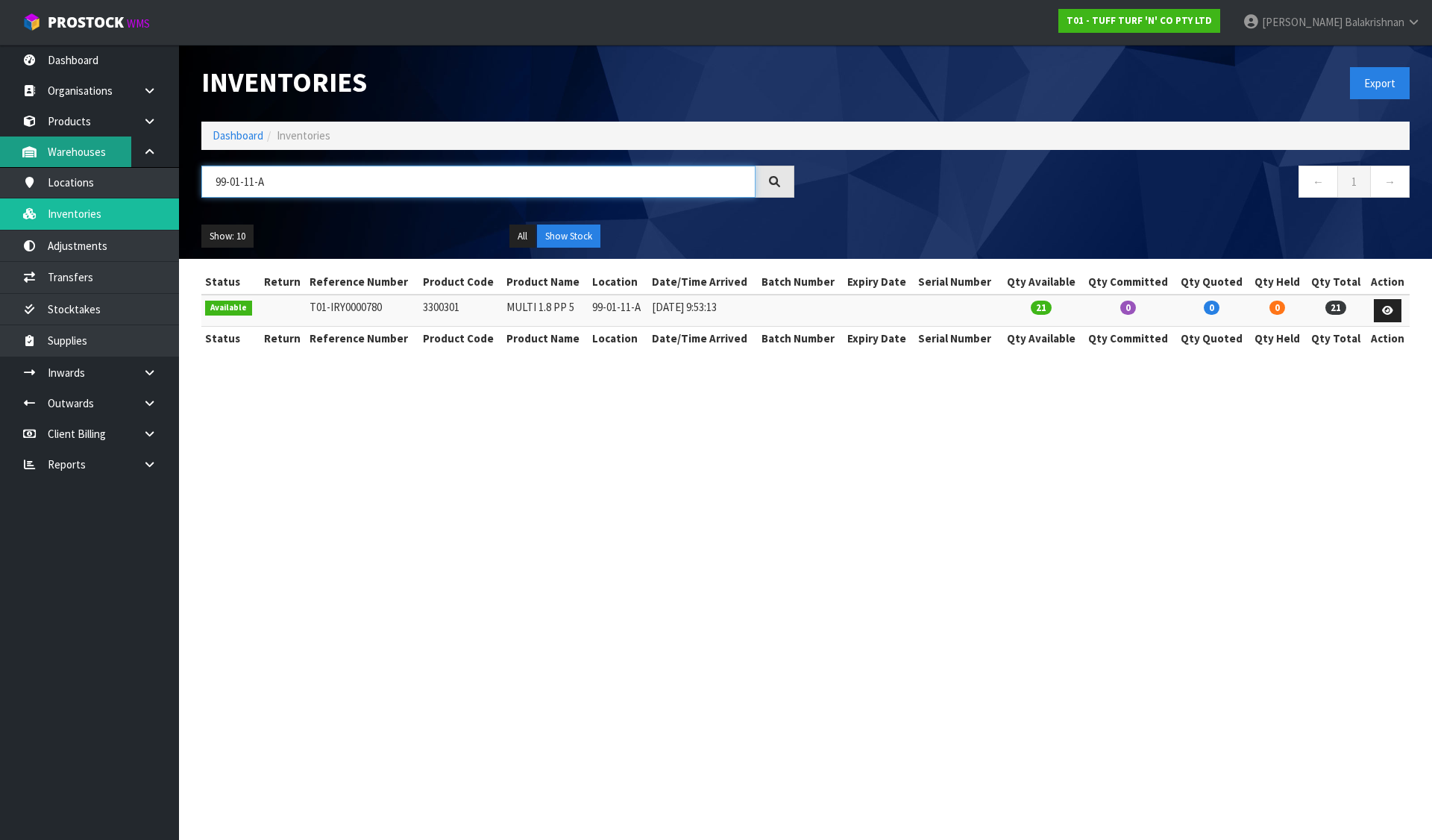
type input "="
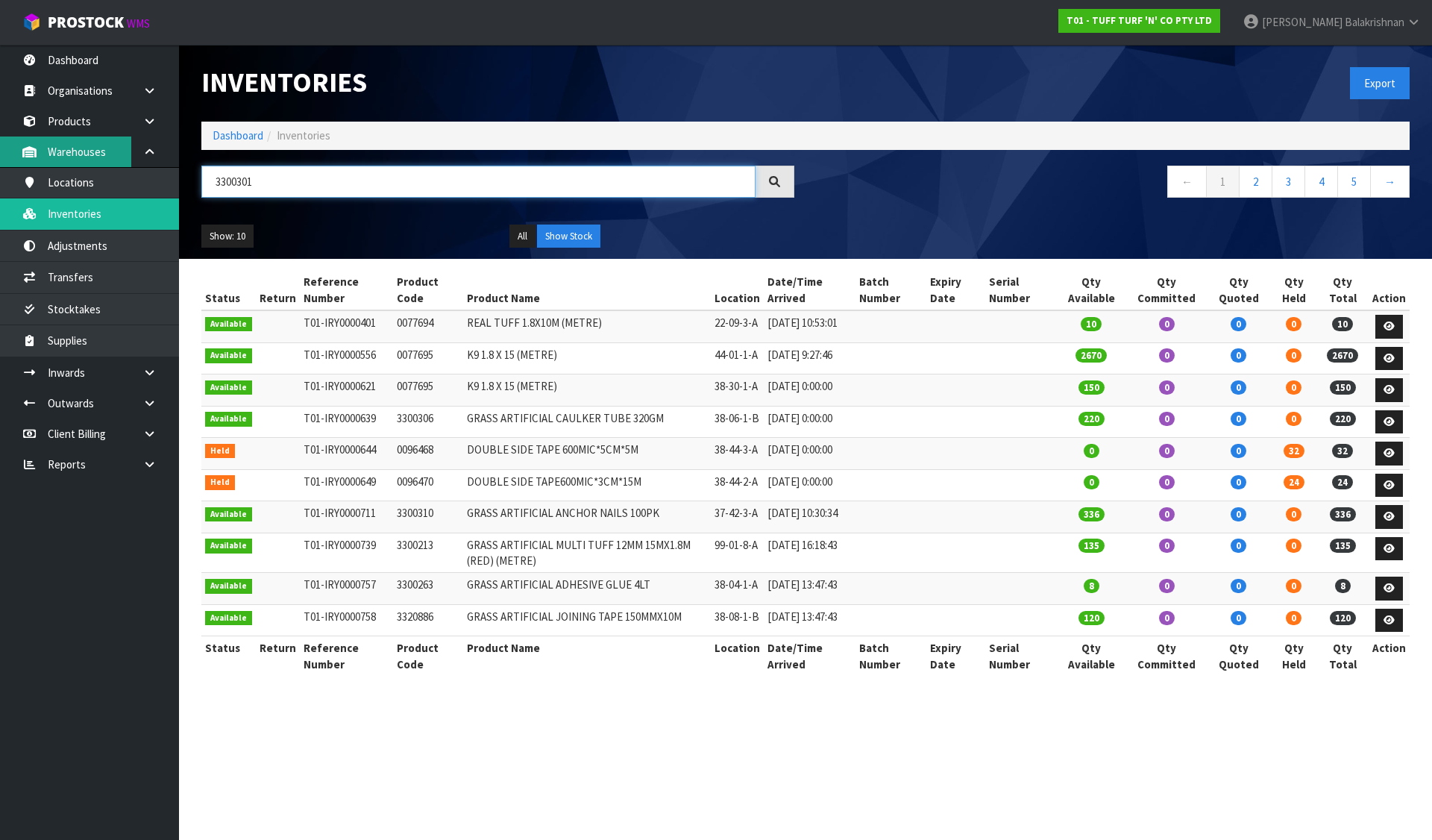
type input "3300301"
